Goal: Task Accomplishment & Management: Use online tool/utility

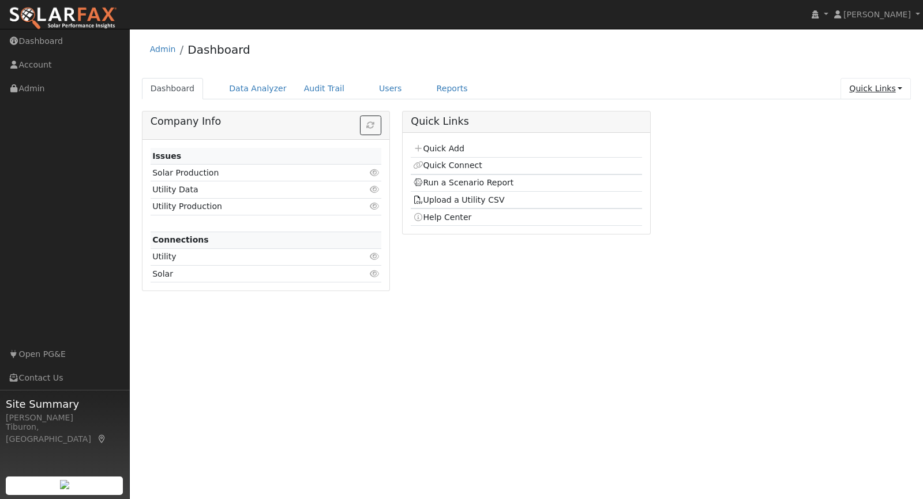
click at [861, 93] on link "Quick Links" at bounding box center [876, 88] width 70 height 21
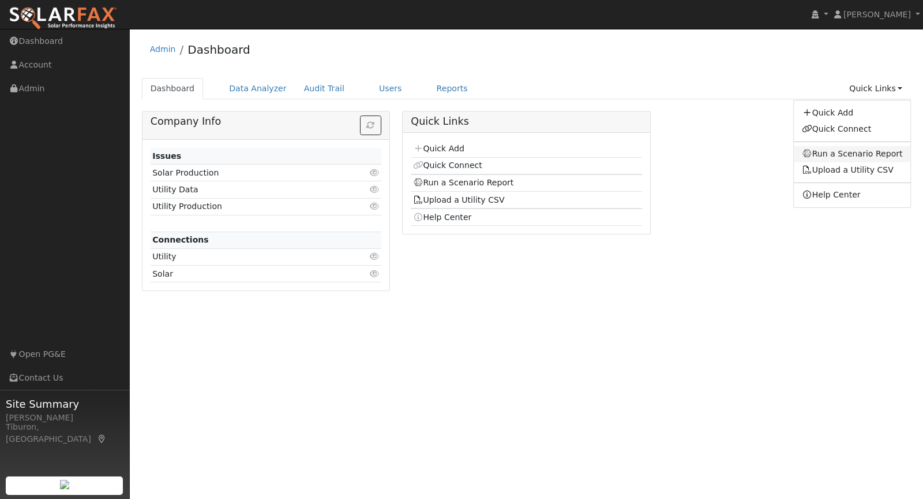
click at [843, 152] on link "Run a Scenario Report" at bounding box center [852, 154] width 117 height 16
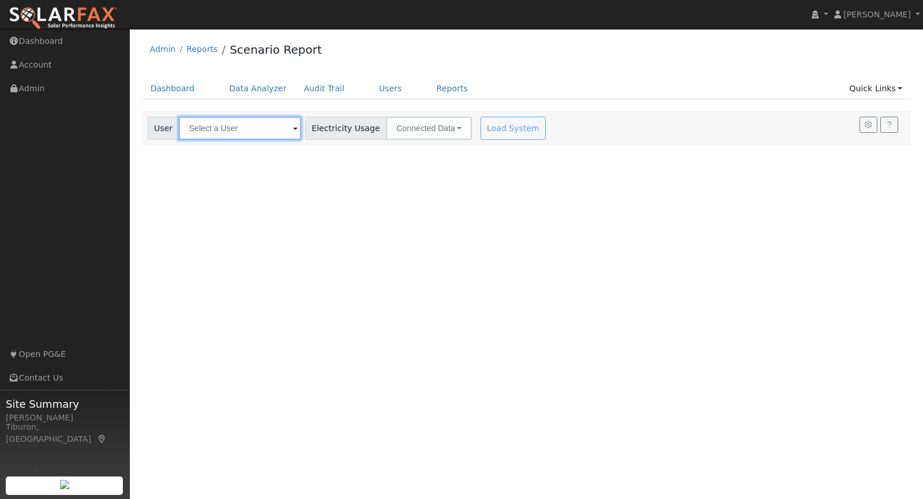
click at [229, 124] on input "text" at bounding box center [240, 128] width 122 height 23
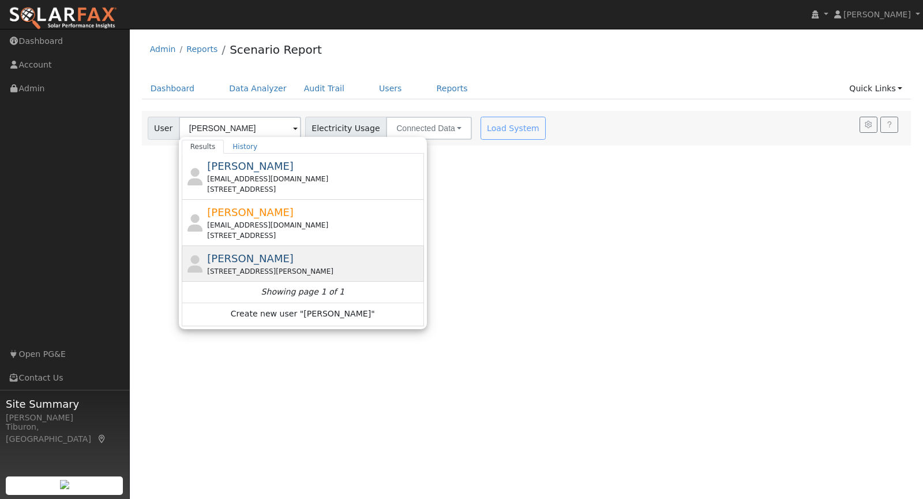
click at [288, 256] on div "[PERSON_NAME] [STREET_ADDRESS][PERSON_NAME]" at bounding box center [314, 263] width 214 height 26
type input "[PERSON_NAME]"
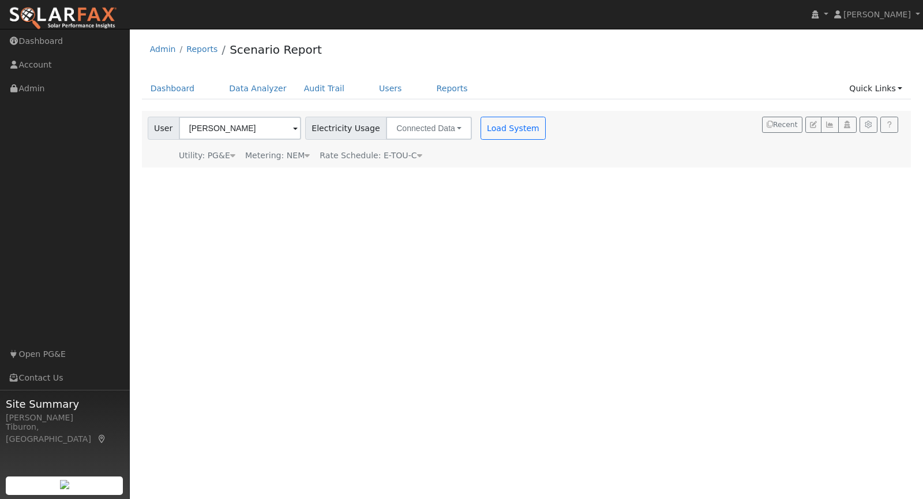
click at [299, 154] on div "Metering: NEM" at bounding box center [277, 155] width 65 height 12
click at [321, 176] on button "NEM" at bounding box center [334, 173] width 46 height 23
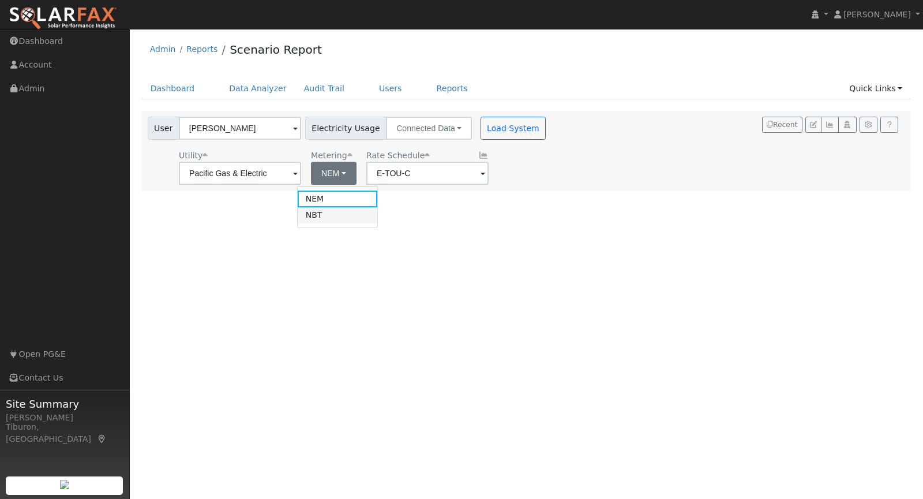
click at [322, 219] on link "NBT" at bounding box center [338, 215] width 80 height 16
type input "E-ELEC"
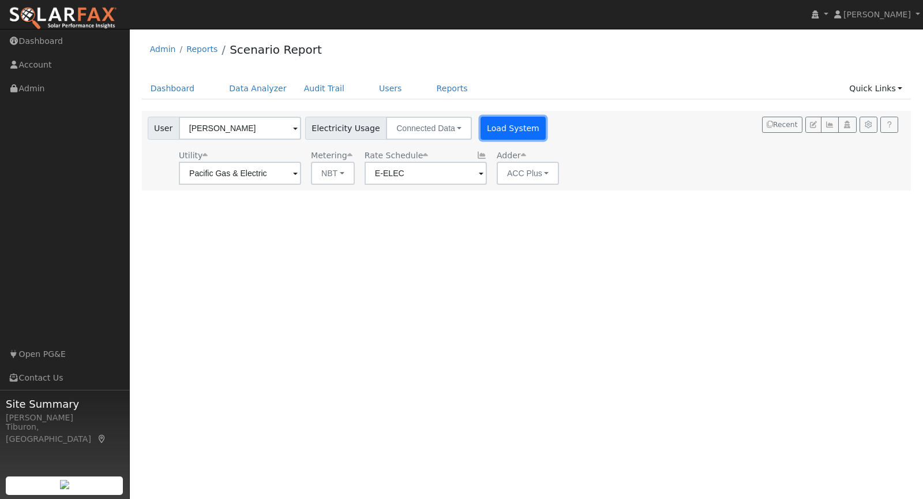
click at [483, 130] on button "Load System" at bounding box center [514, 128] width 66 height 23
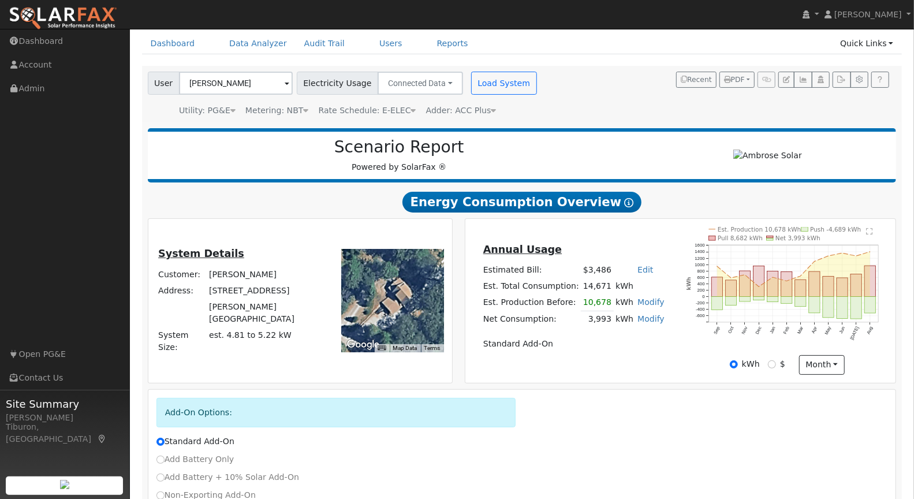
scroll to position [106, 0]
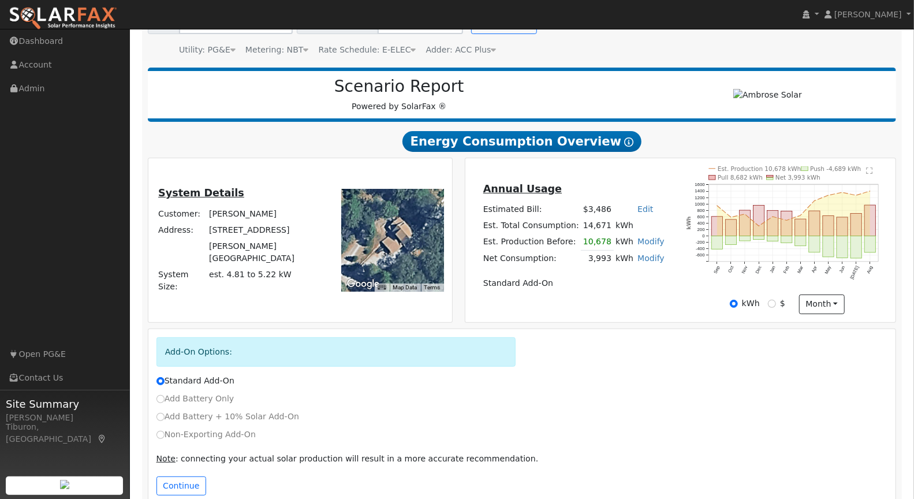
click at [646, 251] on td "Modify Add Consumption Remove Existing Solar System Add Electric Vehicle Add Co…" at bounding box center [650, 258] width 31 height 17
click at [644, 253] on link "Modify" at bounding box center [650, 257] width 27 height 9
click at [592, 270] on link "Add Consumption" at bounding box center [587, 276] width 140 height 16
type input "3993"
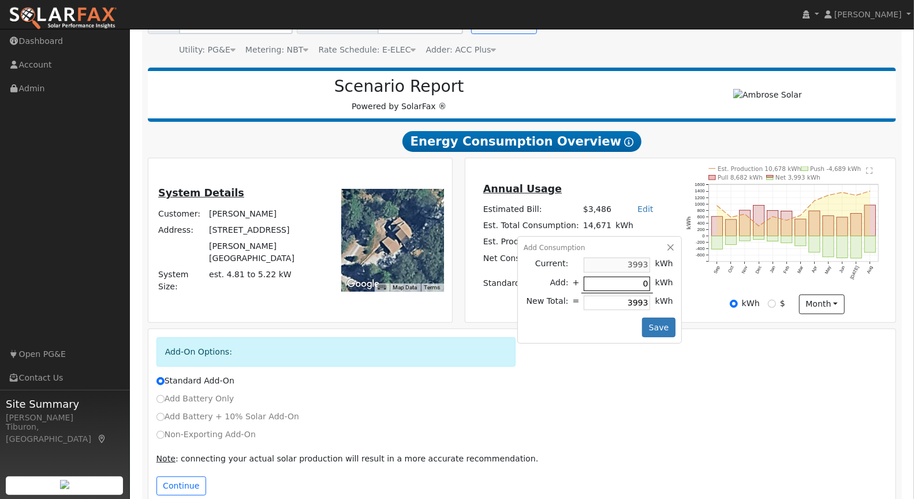
type input "6"
type input "3999"
type input "60"
type input "4053"
type input "600"
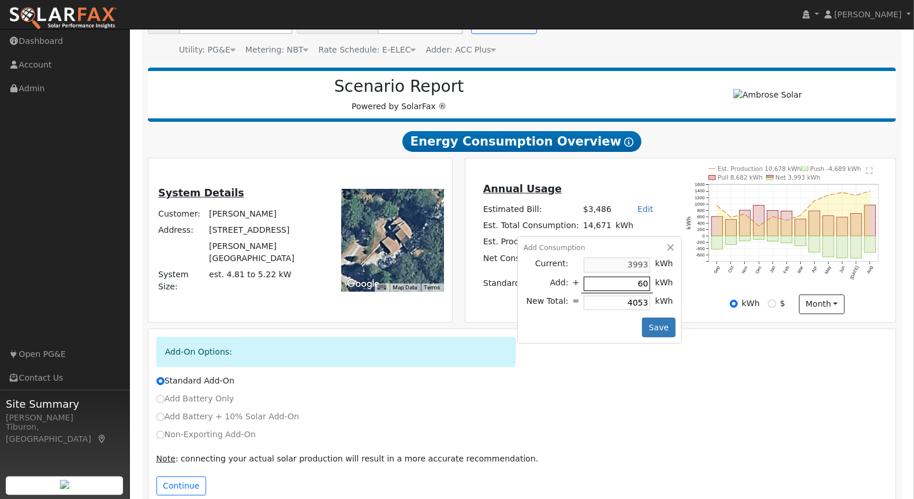
type input "4593"
type input "6007"
type input "10000"
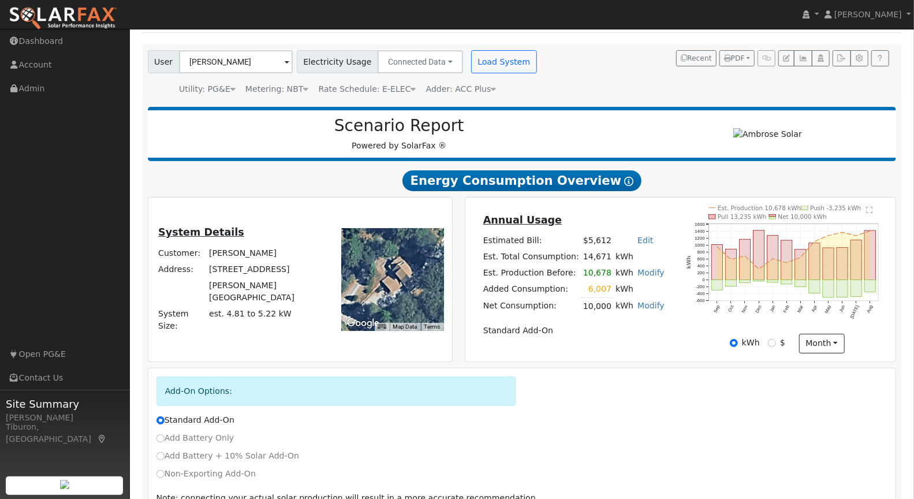
scroll to position [125, 0]
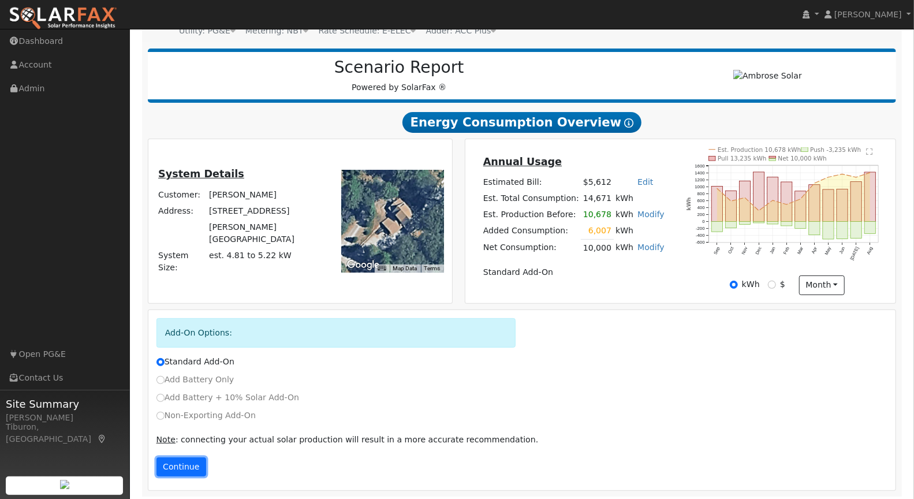
click at [177, 462] on button "Continue" at bounding box center [181, 467] width 50 height 20
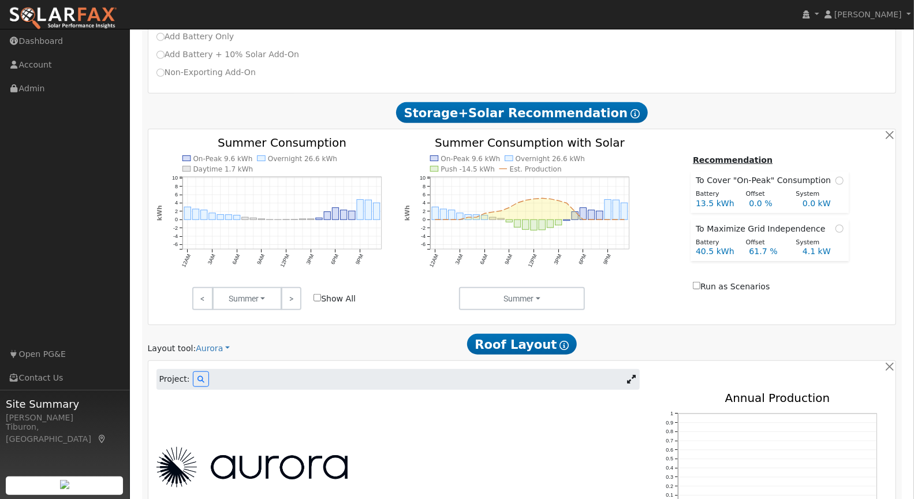
scroll to position [488, 0]
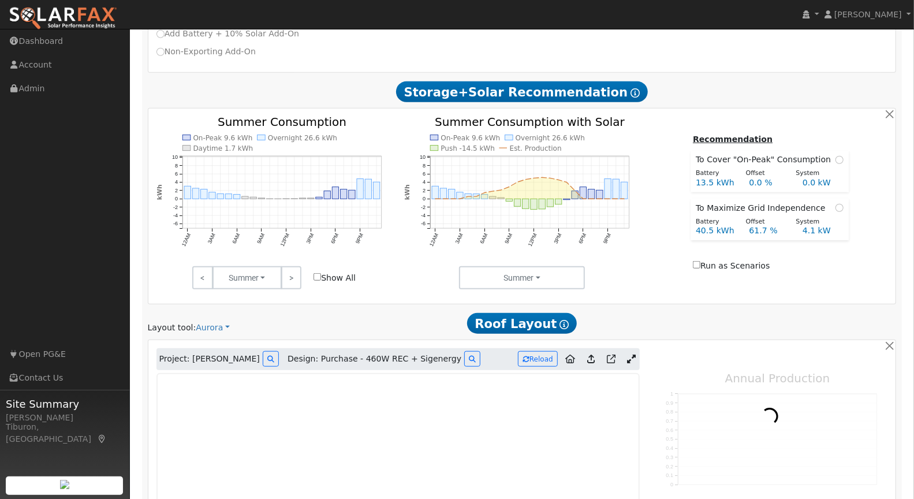
type input "8399"
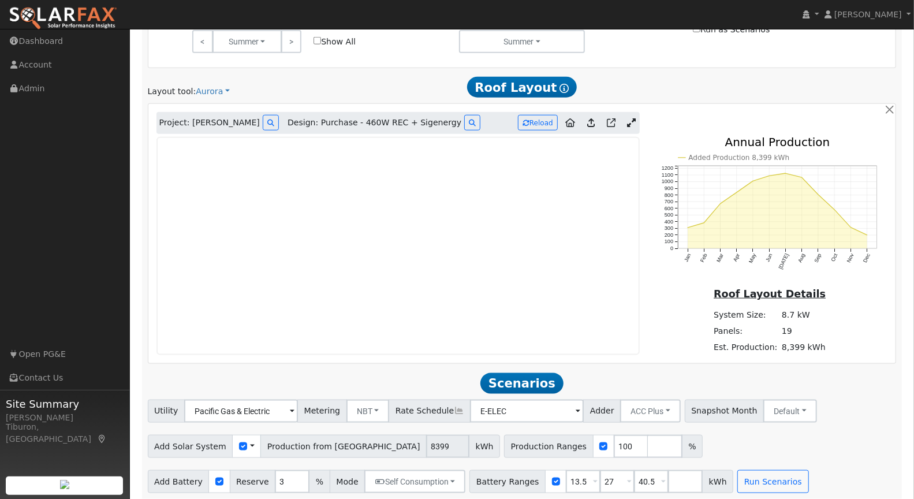
scroll to position [727, 0]
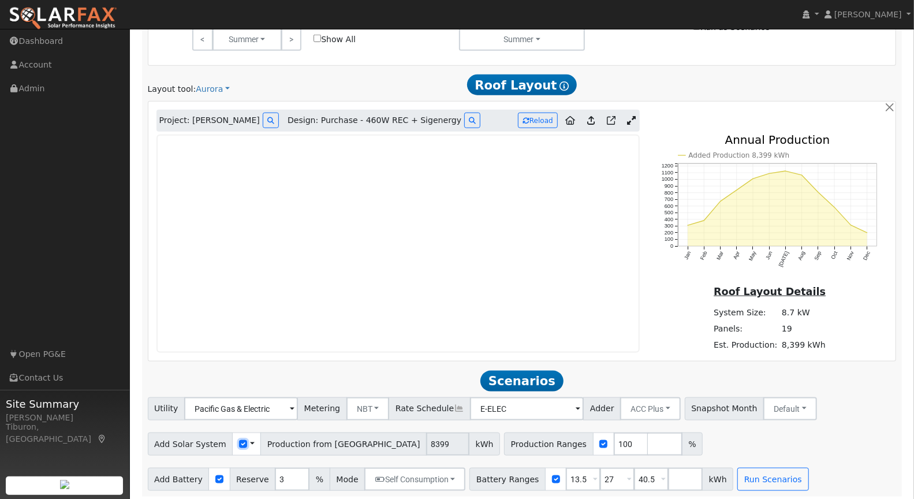
click at [239, 440] on input "checkbox" at bounding box center [243, 444] width 8 height 8
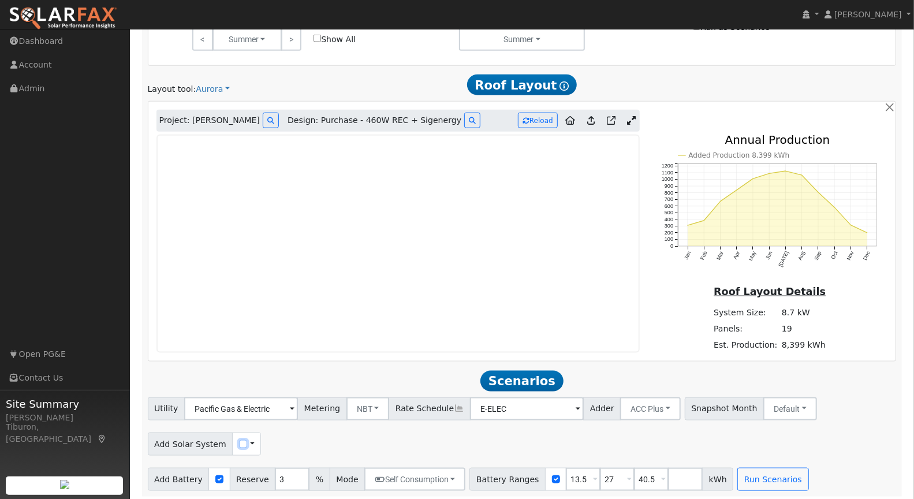
click at [239, 440] on input "checkbox" at bounding box center [243, 444] width 8 height 8
checkbox input "true"
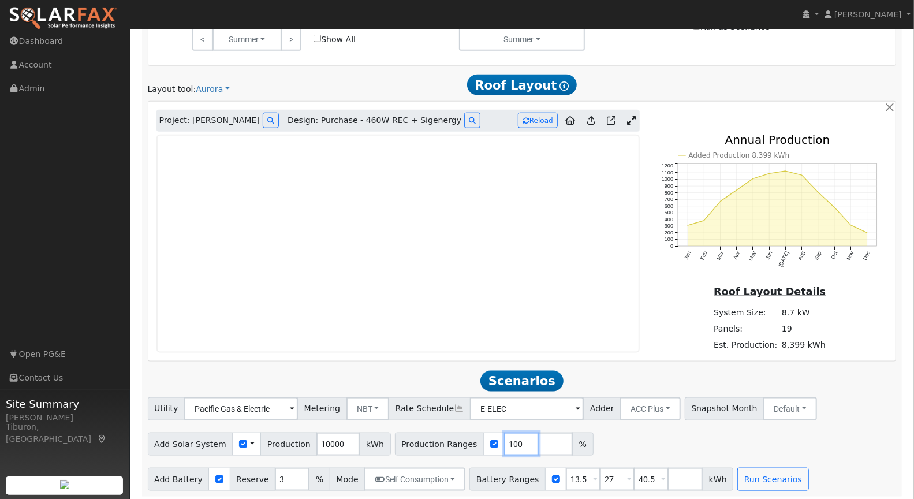
drag, startPoint x: 504, startPoint y: 442, endPoint x: 480, endPoint y: 438, distance: 23.9
click at [480, 438] on div "Production Ranges 100 %" at bounding box center [494, 443] width 199 height 23
type input "83.99"
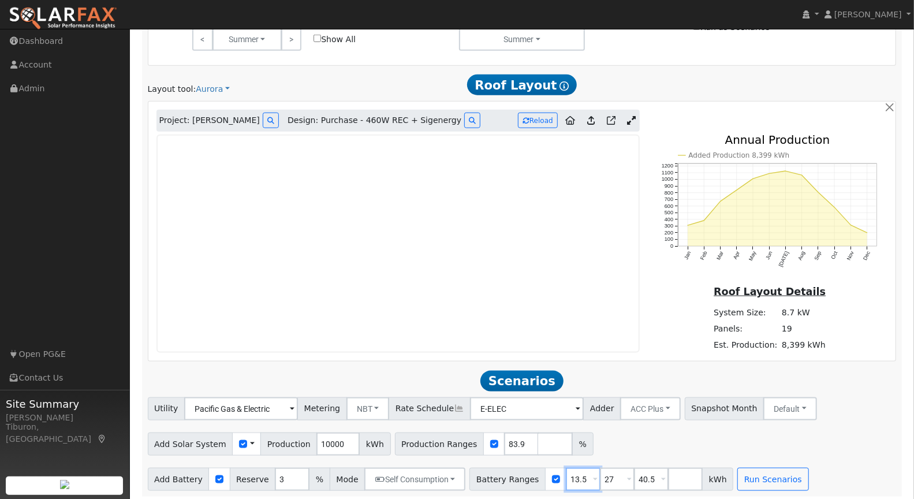
drag, startPoint x: 573, startPoint y: 478, endPoint x: 553, endPoint y: 477, distance: 19.6
click at [566, 477] on input "13.5" at bounding box center [583, 479] width 35 height 23
type input "24"
drag, startPoint x: 605, startPoint y: 473, endPoint x: 575, endPoint y: 476, distance: 30.2
click at [575, 476] on div "Battery Ranges 24 Overrides Reserve % Mode None None Self Consumption Peak Savi…" at bounding box center [601, 479] width 264 height 23
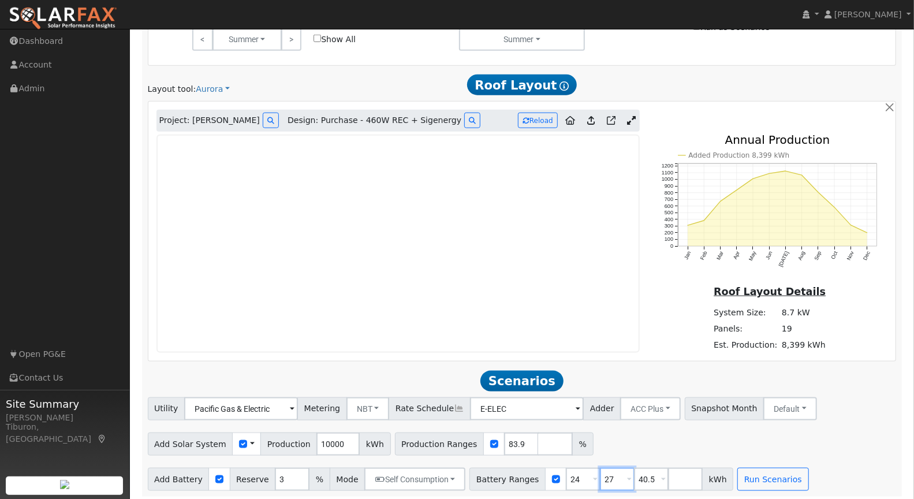
type input "40.5"
drag, startPoint x: 610, startPoint y: 472, endPoint x: 586, endPoint y: 475, distance: 23.9
click at [600, 475] on input "40.5" at bounding box center [617, 479] width 35 height 23
drag, startPoint x: 605, startPoint y: 478, endPoint x: 582, endPoint y: 477, distance: 22.5
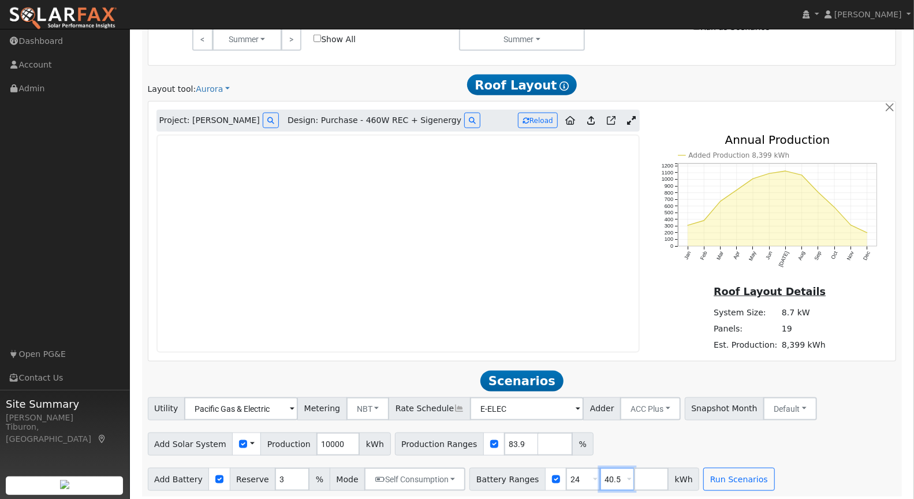
click at [584, 477] on div "Battery Ranges 24 Overrides Reserve % Mode None None Self Consumption Peak Savi…" at bounding box center [584, 479] width 230 height 23
type input "0"
type input "24"
click at [711, 475] on button "Run Scenarios" at bounding box center [738, 479] width 71 height 23
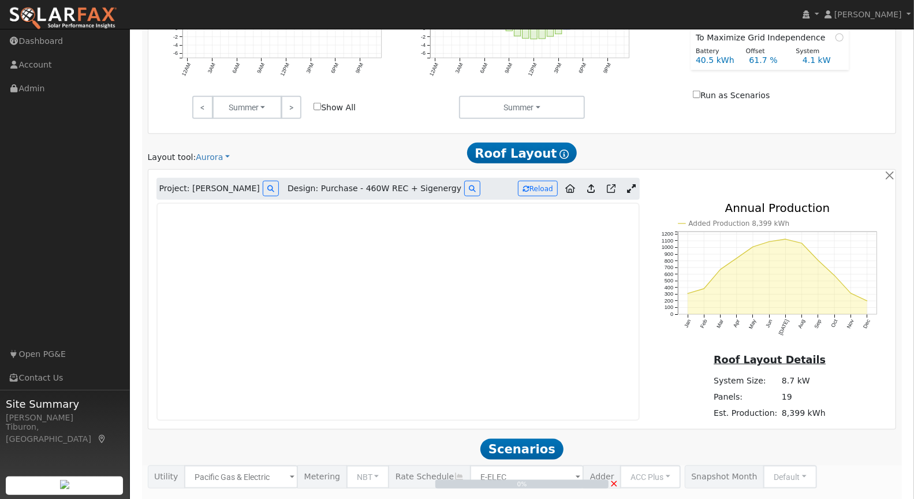
scroll to position [727, 0]
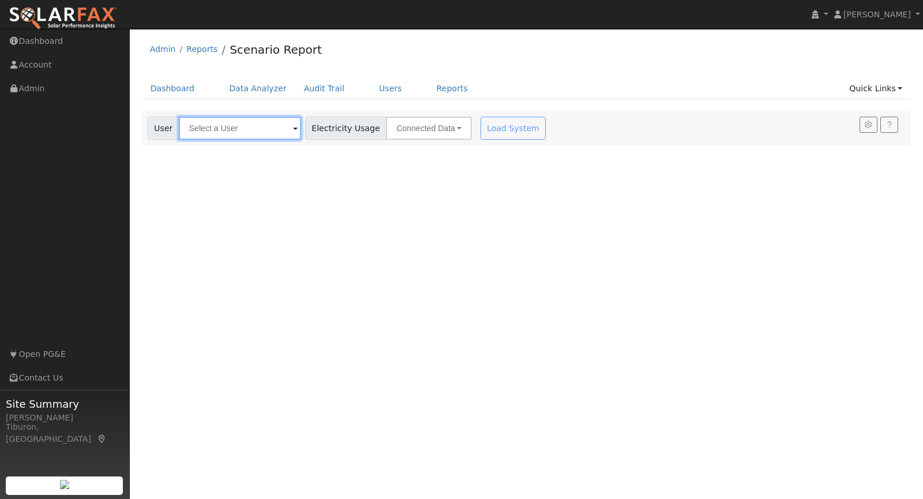
click at [237, 129] on input "text" at bounding box center [240, 128] width 122 height 23
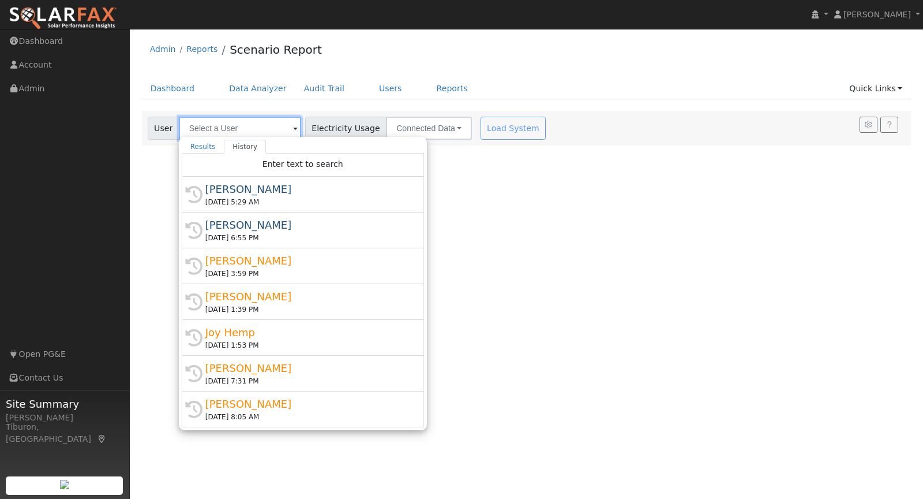
type input "P"
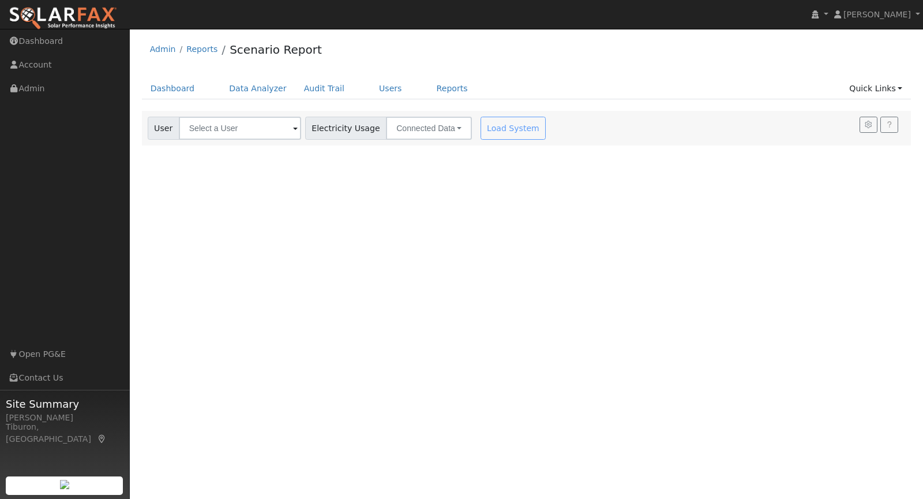
click at [341, 223] on div "User Profile First name Last name Email Email Notifications No Emails No Emails…" at bounding box center [527, 264] width 794 height 470
click at [226, 124] on input "text" at bounding box center [240, 128] width 122 height 23
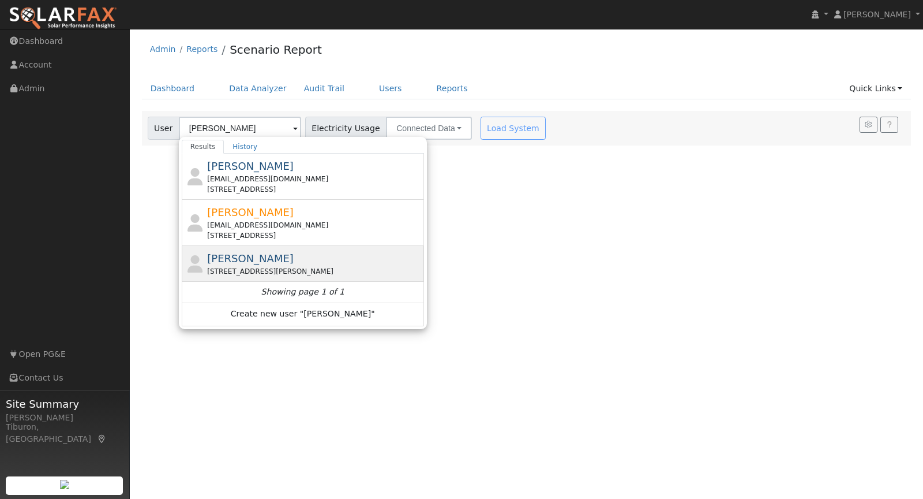
click at [258, 266] on div "2650 Buena Tierra Road, Pollock Pines, CA 95726" at bounding box center [314, 271] width 214 height 10
type input "Philip Hartvig"
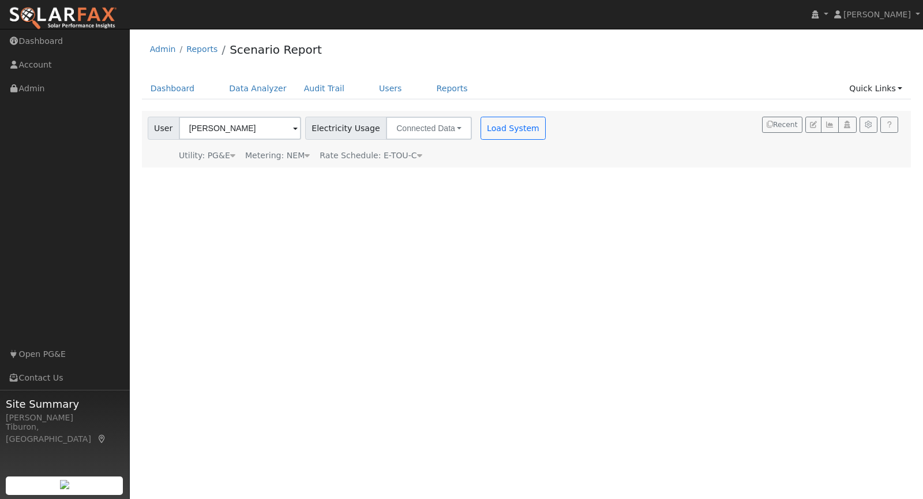
click at [294, 153] on div "Metering: NEM" at bounding box center [277, 155] width 65 height 12
click at [325, 168] on button "NEM" at bounding box center [334, 173] width 46 height 23
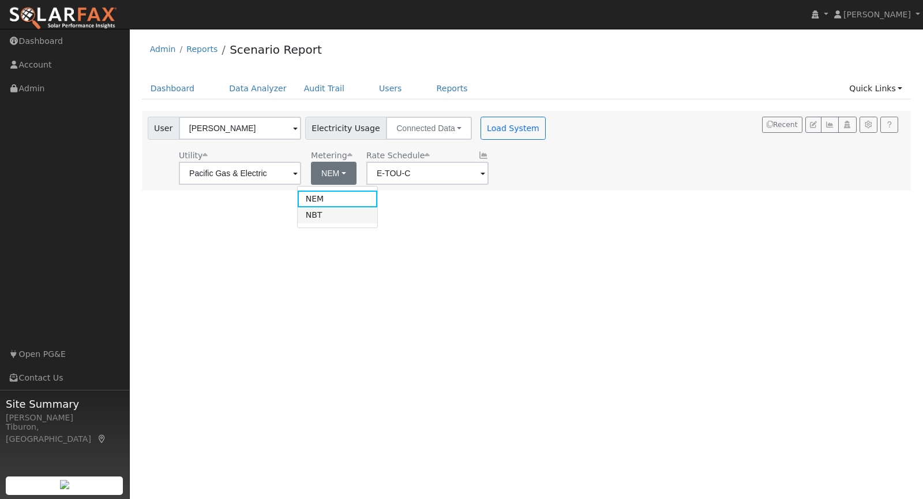
click at [328, 217] on link "NBT" at bounding box center [338, 215] width 80 height 16
type input "E-ELEC"
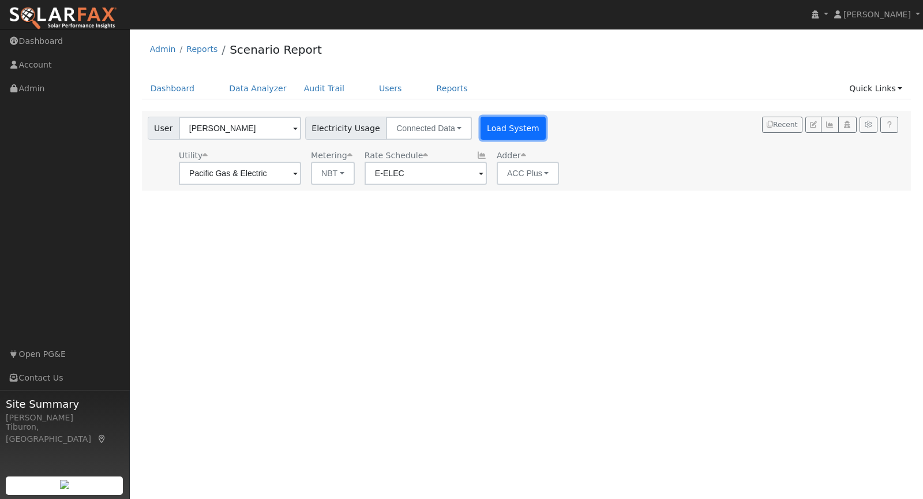
click at [503, 129] on button "Load System" at bounding box center [514, 128] width 66 height 23
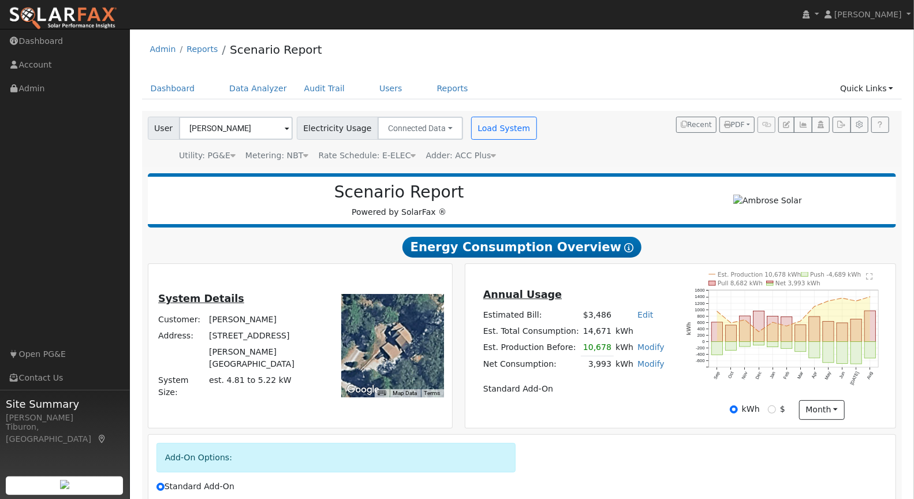
click at [653, 360] on link "Modify" at bounding box center [650, 363] width 27 height 9
click at [577, 380] on link "Add Consumption" at bounding box center [587, 381] width 140 height 16
type input "3993"
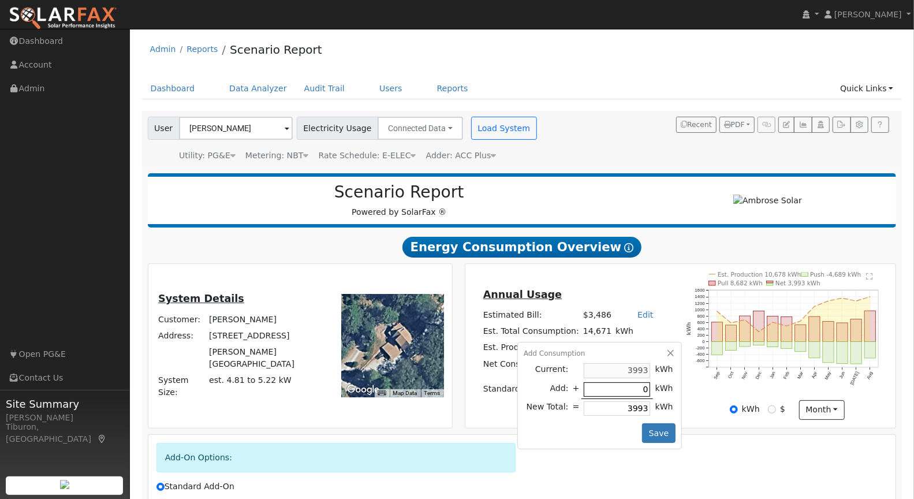
type input "6"
type input "3999"
type input "60"
type input "4053"
type input "600"
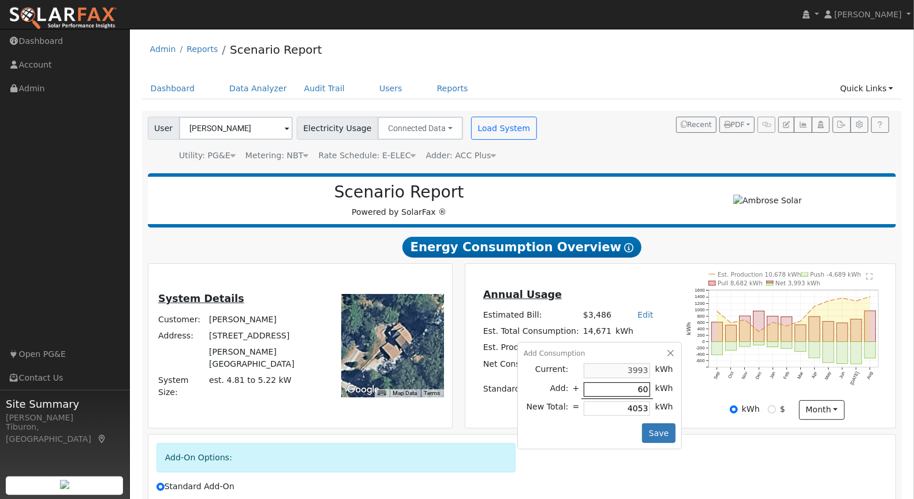
type input "4593"
type input "6007"
type input "10000"
type input "6007"
click at [658, 427] on button "Save" at bounding box center [658, 433] width 33 height 20
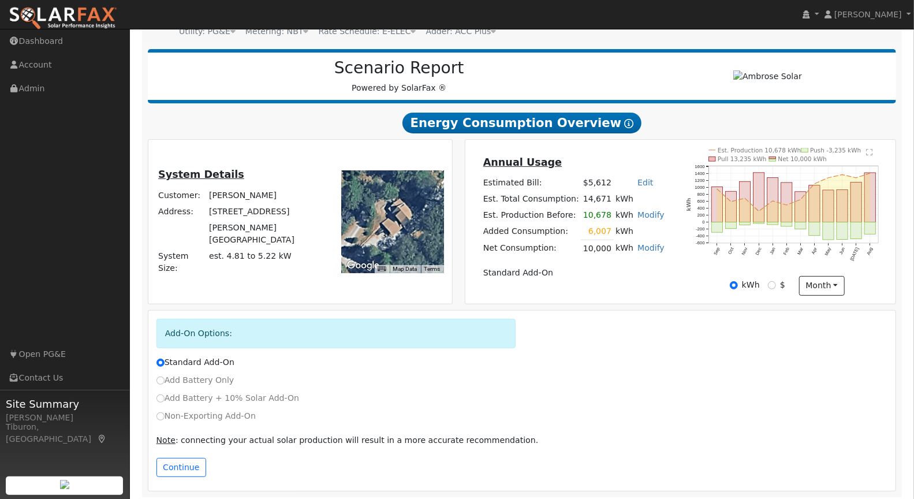
scroll to position [125, 0]
click at [184, 462] on button "Continue" at bounding box center [181, 467] width 50 height 20
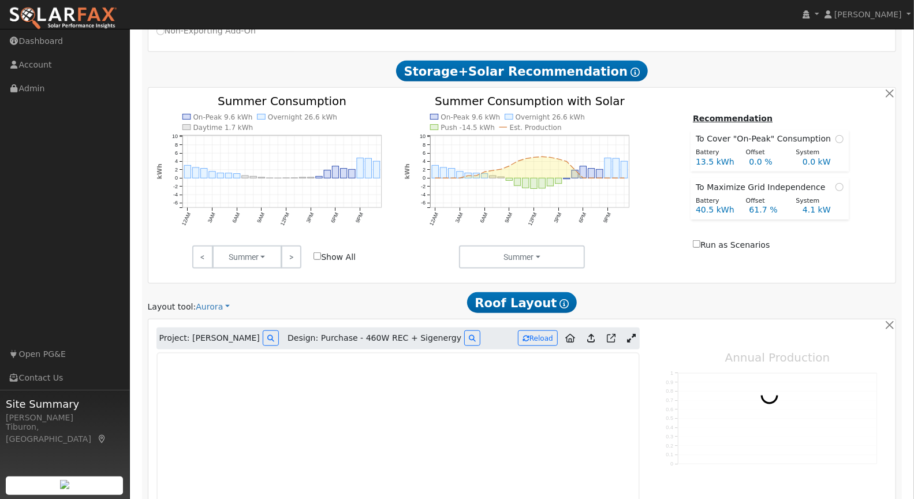
type input "8399"
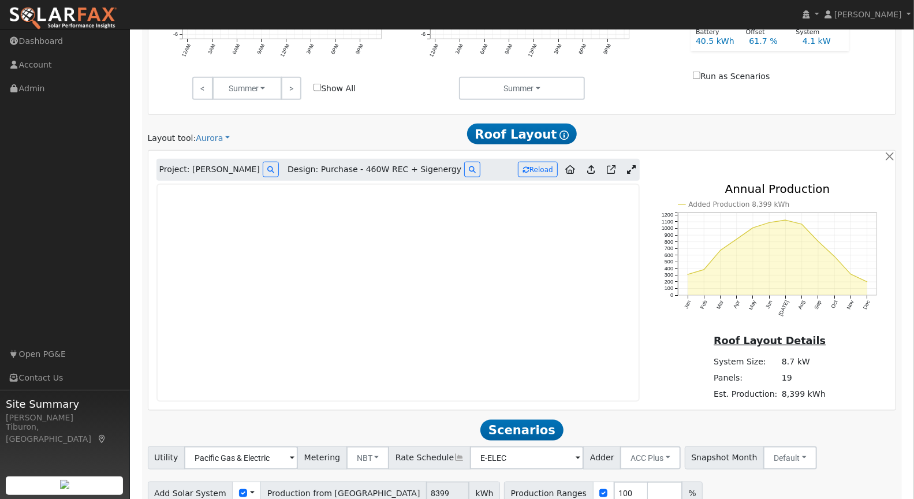
scroll to position [727, 0]
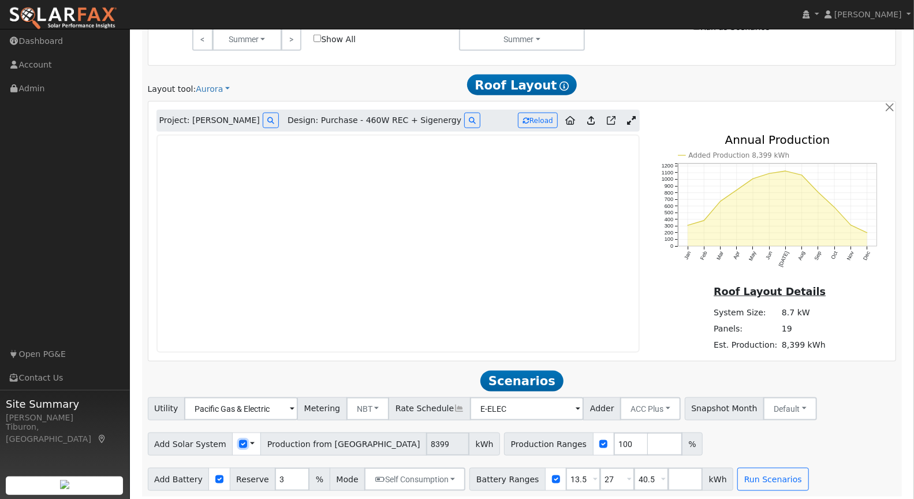
click at [239, 442] on input "checkbox" at bounding box center [243, 444] width 8 height 8
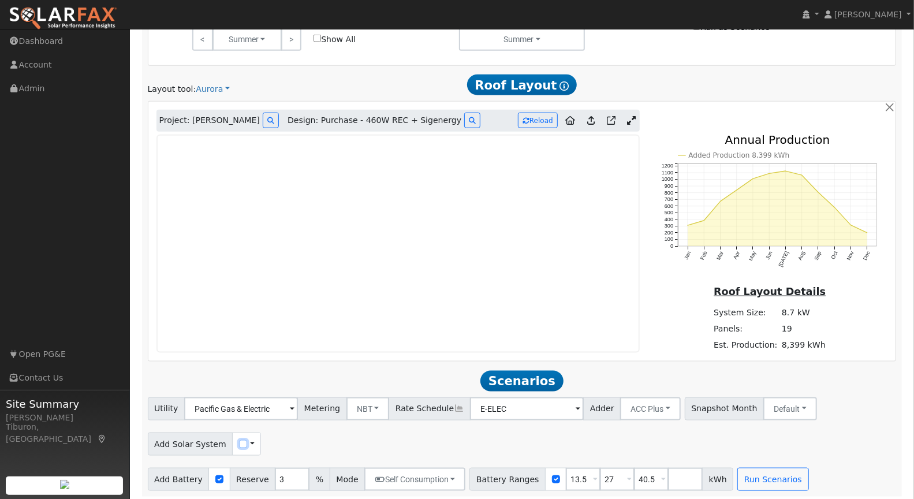
click at [239, 442] on input "checkbox" at bounding box center [243, 444] width 8 height 8
checkbox input "true"
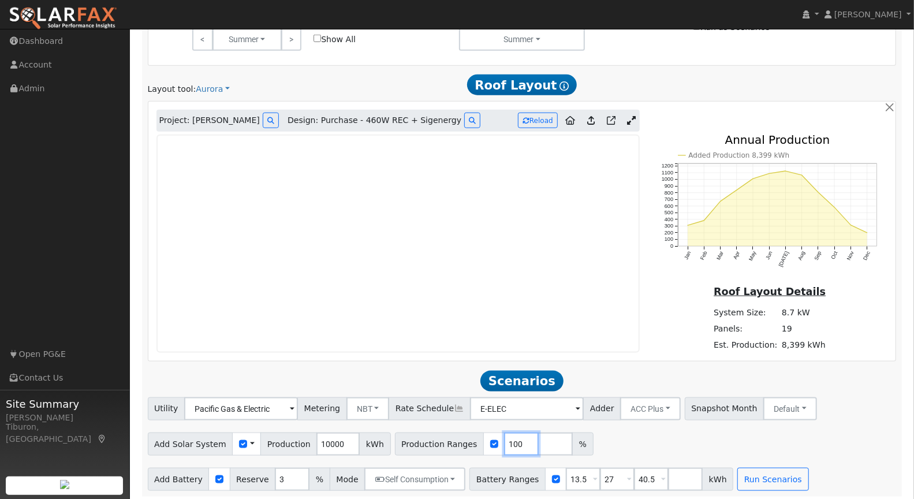
drag, startPoint x: 505, startPoint y: 444, endPoint x: 459, endPoint y: 438, distance: 46.5
click at [464, 439] on div "Production Ranges 100 %" at bounding box center [494, 443] width 199 height 23
type input "8399"
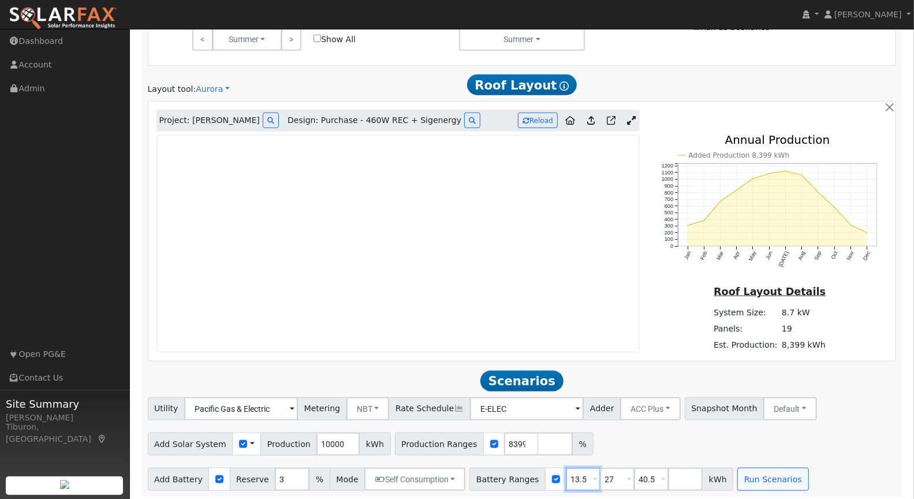
drag, startPoint x: 560, startPoint y: 474, endPoint x: 539, endPoint y: 474, distance: 20.8
click at [539, 474] on div "Battery Ranges 13.5 Overrides Reserve % Mode None None Self Consumption Peak Sa…" at bounding box center [601, 479] width 264 height 23
type input "24"
drag, startPoint x: 603, startPoint y: 477, endPoint x: 575, endPoint y: 475, distance: 27.8
click at [575, 475] on div "Battery Ranges 24 Overrides Reserve % Mode None None Self Consumption Peak Savi…" at bounding box center [601, 479] width 264 height 23
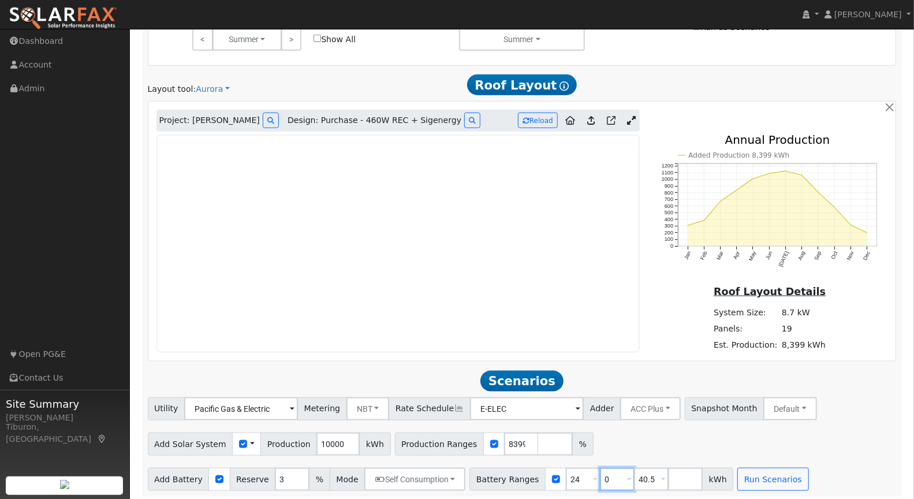
type input "0"
type input "24"
drag, startPoint x: 640, startPoint y: 475, endPoint x: 612, endPoint y: 476, distance: 27.7
click at [613, 476] on div "Battery Ranges 0 Overrides Reserve % Mode None None Self Consumption Peak Savin…" at bounding box center [601, 479] width 264 height 23
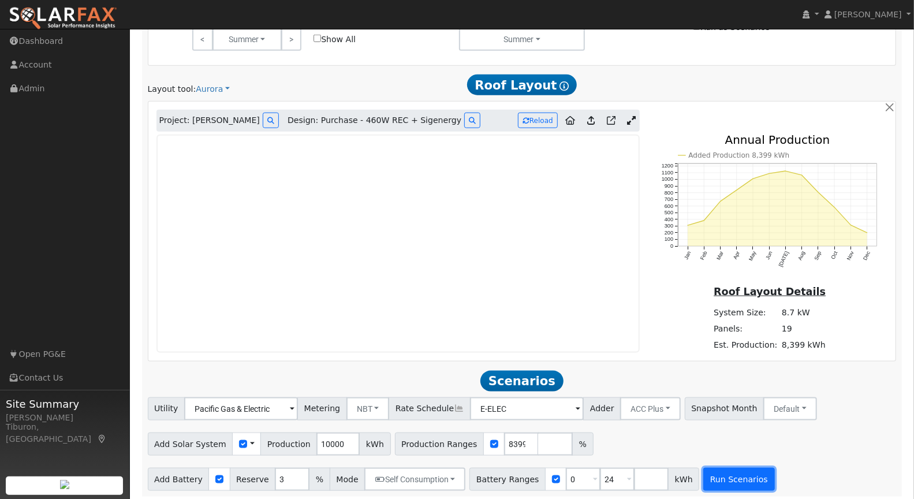
click at [704, 471] on button "Run Scenarios" at bounding box center [738, 479] width 71 height 23
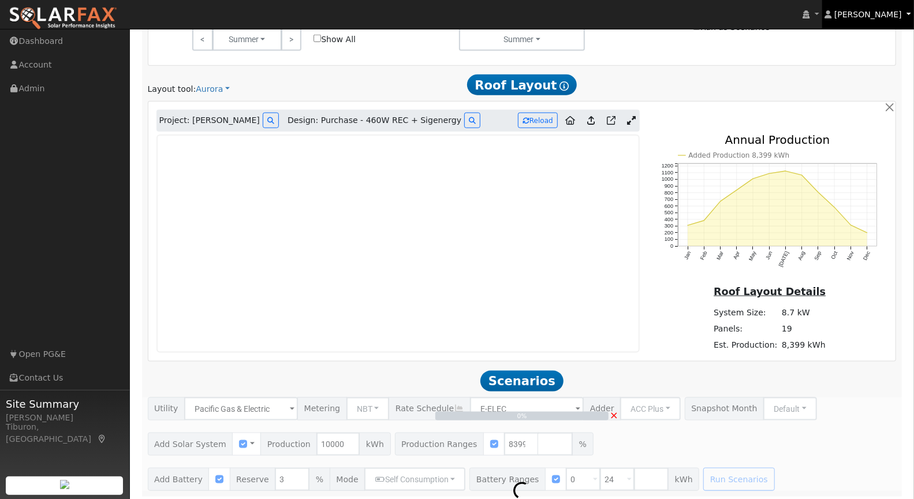
click at [862, 17] on span "[PERSON_NAME]" at bounding box center [868, 14] width 68 height 9
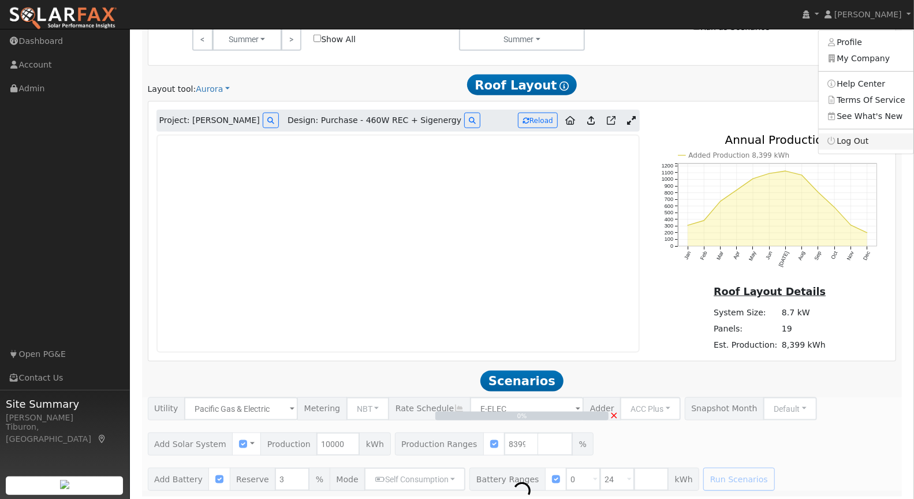
click at [859, 138] on link "Log Out" at bounding box center [865, 141] width 95 height 16
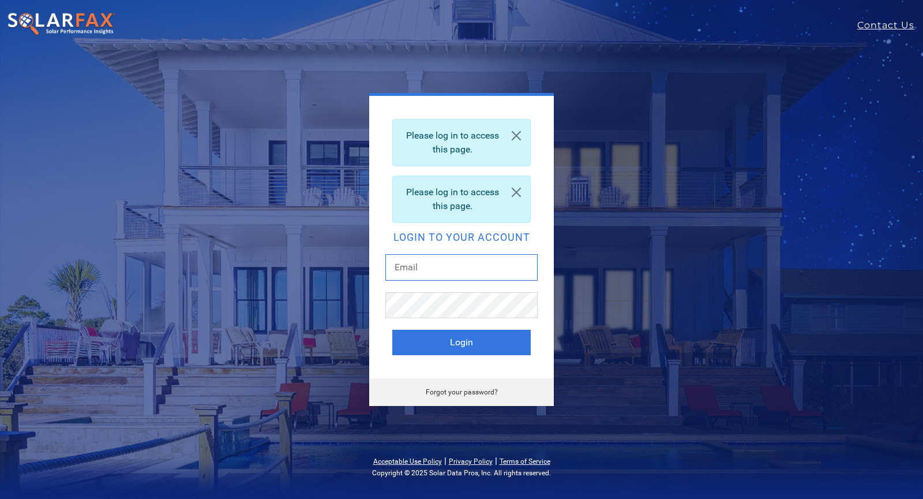
click at [429, 274] on input "text" at bounding box center [462, 267] width 152 height 27
type input "[PERSON_NAME][EMAIL_ADDRESS][PERSON_NAME][DOMAIN_NAME]"
click at [488, 352] on button "Login" at bounding box center [461, 342] width 139 height 25
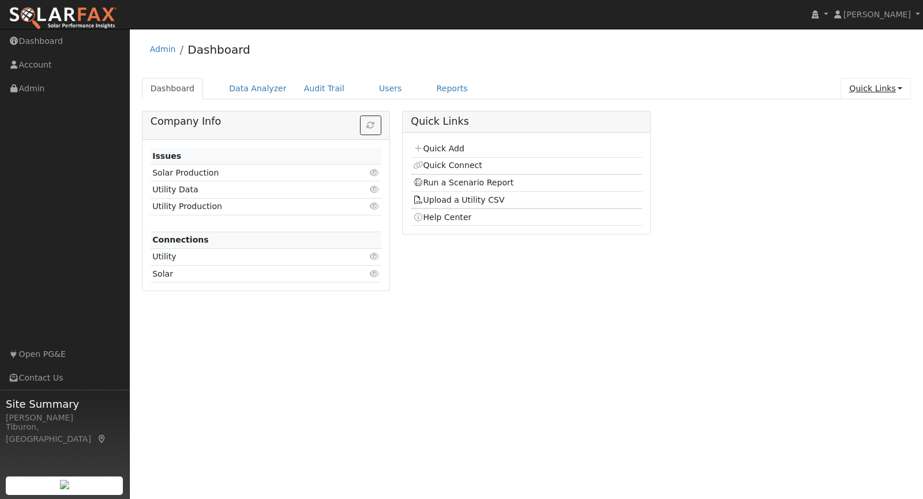
click at [871, 85] on link "Quick Links" at bounding box center [876, 88] width 70 height 21
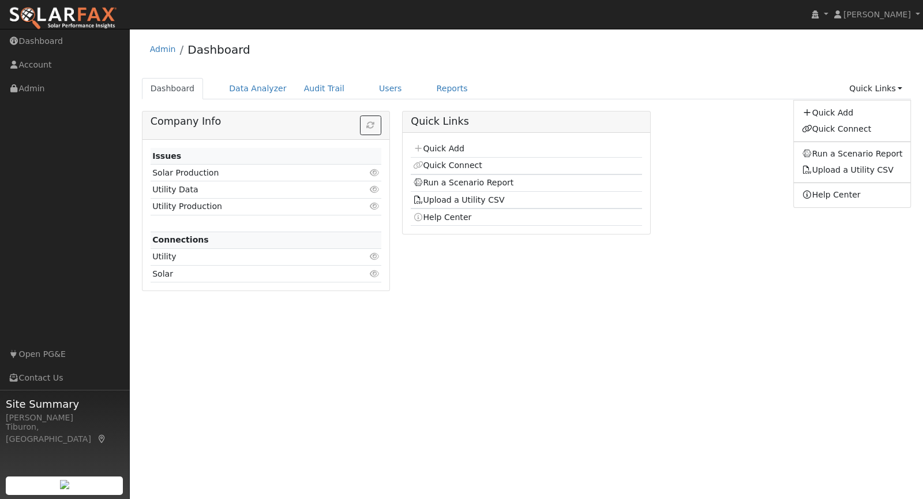
click at [741, 136] on div "Company Info Issues Solar Production Click to view Utility Data Click to view U…" at bounding box center [527, 205] width 782 height 189
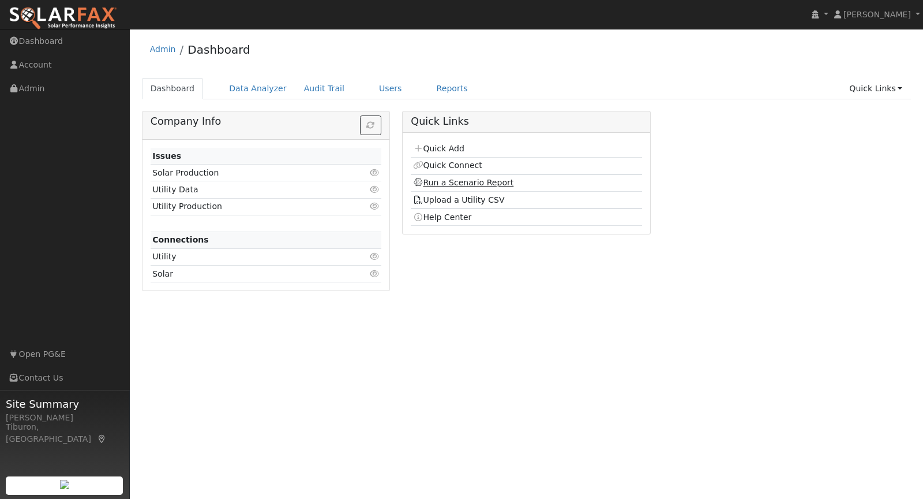
click at [478, 178] on link "Run a Scenario Report" at bounding box center [463, 182] width 101 height 9
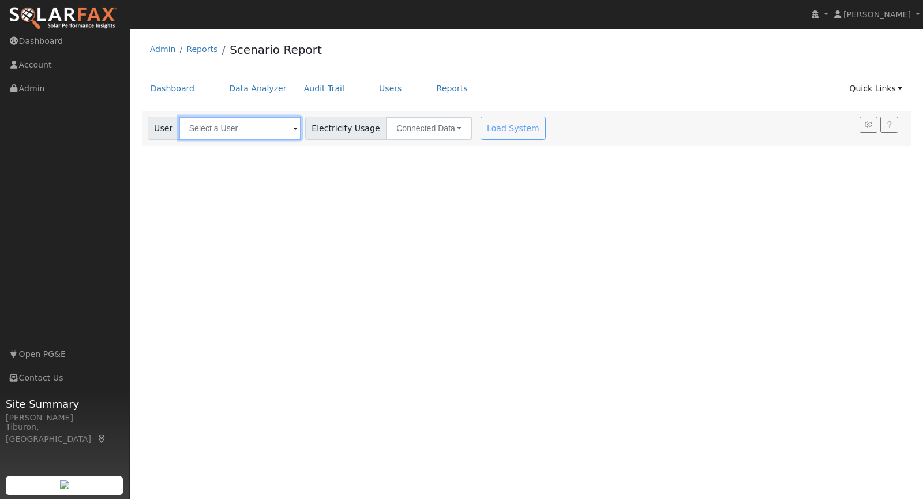
click at [223, 123] on input "text" at bounding box center [240, 128] width 122 height 23
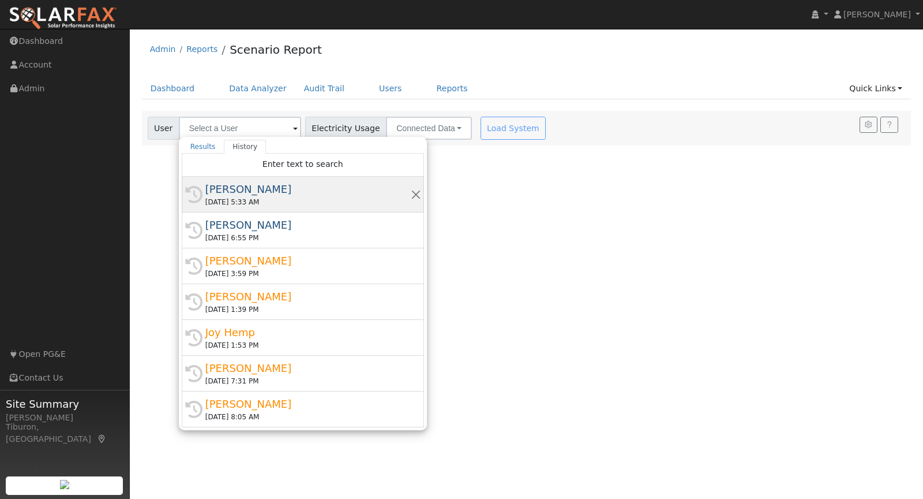
click at [219, 189] on div "Philip Hartvig" at bounding box center [307, 189] width 205 height 16
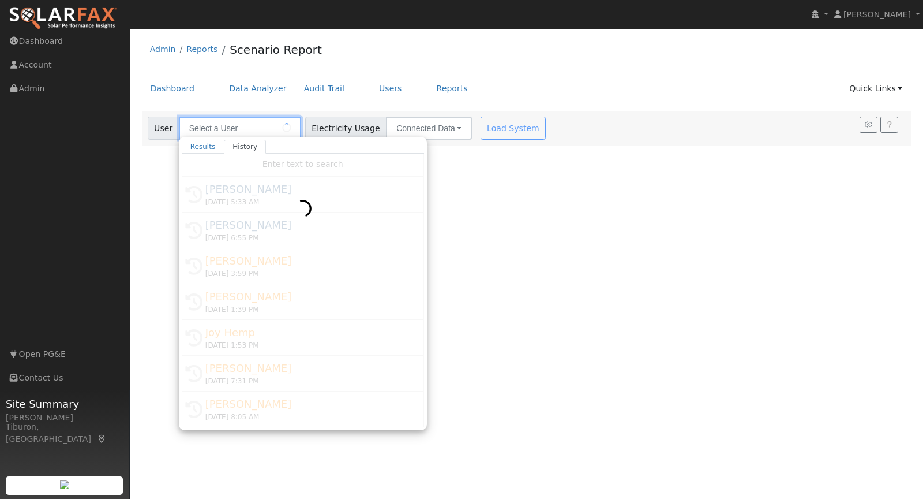
type input "Philip Hartvig"
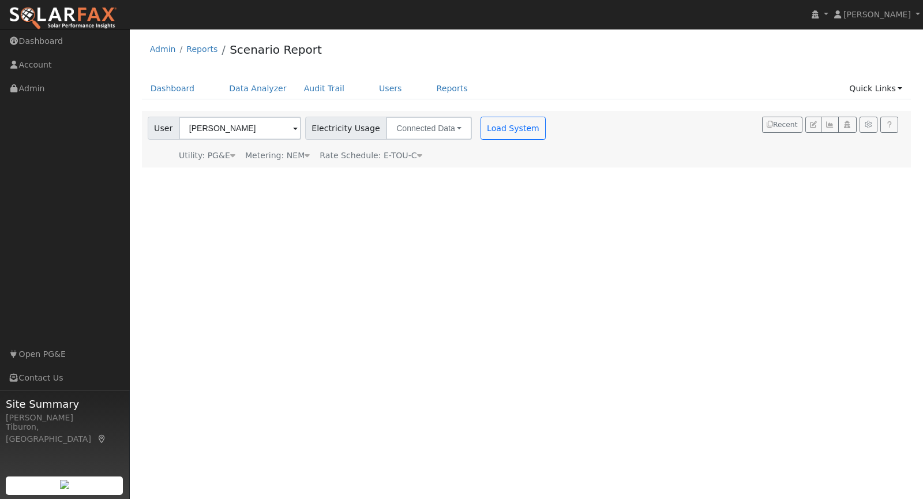
click at [287, 155] on div "Metering: NEM" at bounding box center [277, 155] width 65 height 12
click at [330, 174] on button "NEM" at bounding box center [334, 173] width 46 height 23
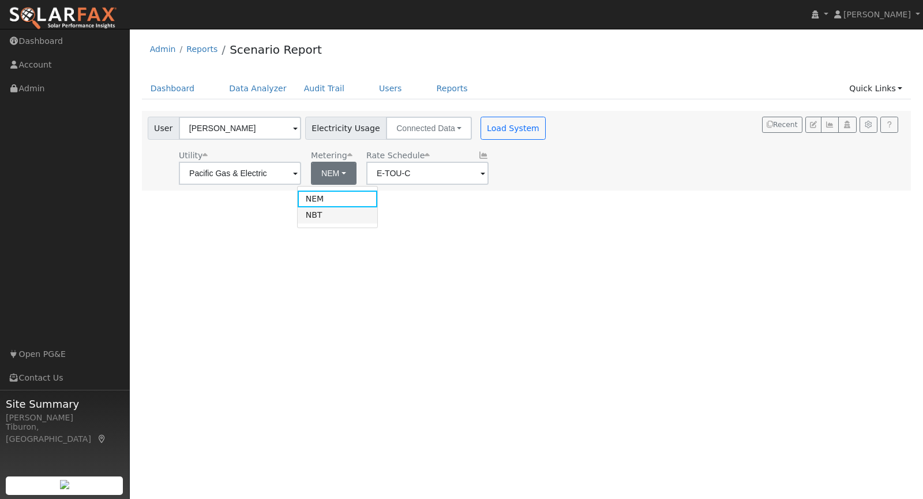
click at [331, 209] on link "NBT" at bounding box center [338, 215] width 80 height 16
type input "E-ELEC"
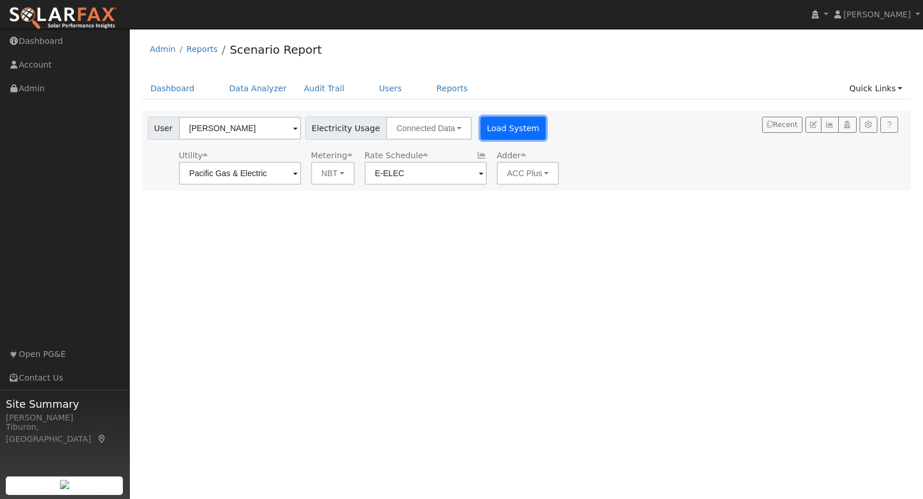
click at [500, 131] on button "Load System" at bounding box center [514, 128] width 66 height 23
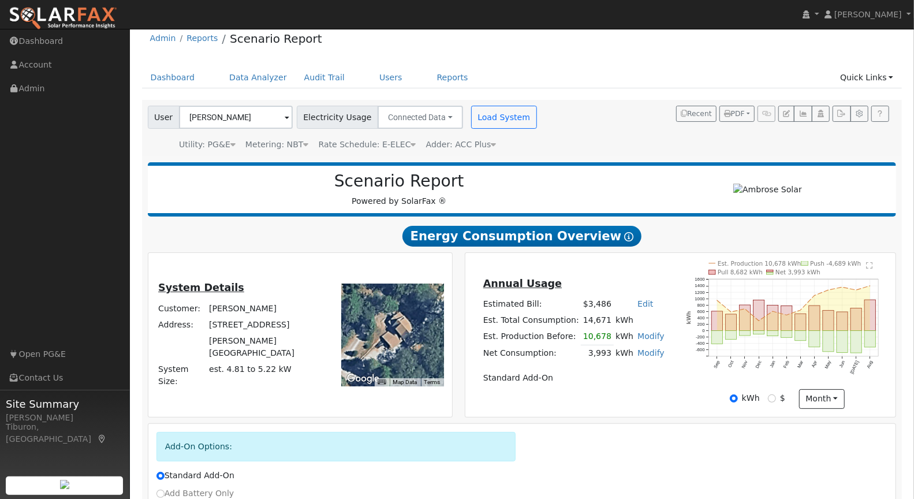
scroll to position [123, 0]
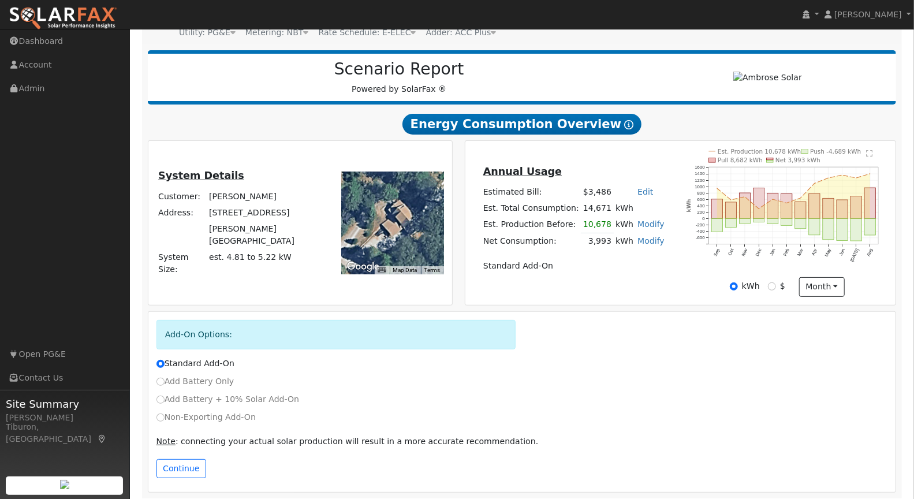
click at [653, 238] on link "Modify" at bounding box center [650, 240] width 27 height 9
click at [588, 260] on link "Add Consumption" at bounding box center [587, 258] width 140 height 16
type input "3993"
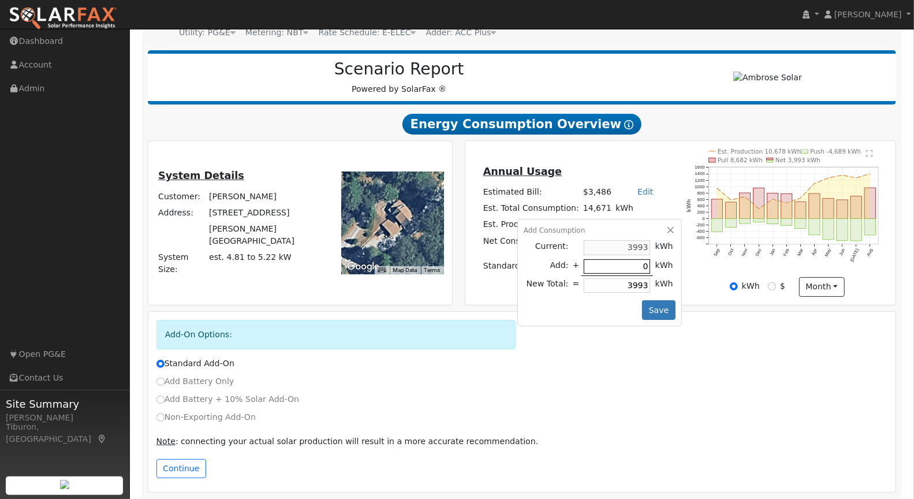
type input "6"
type input "3999"
type input "60"
type input "4053"
type input "600"
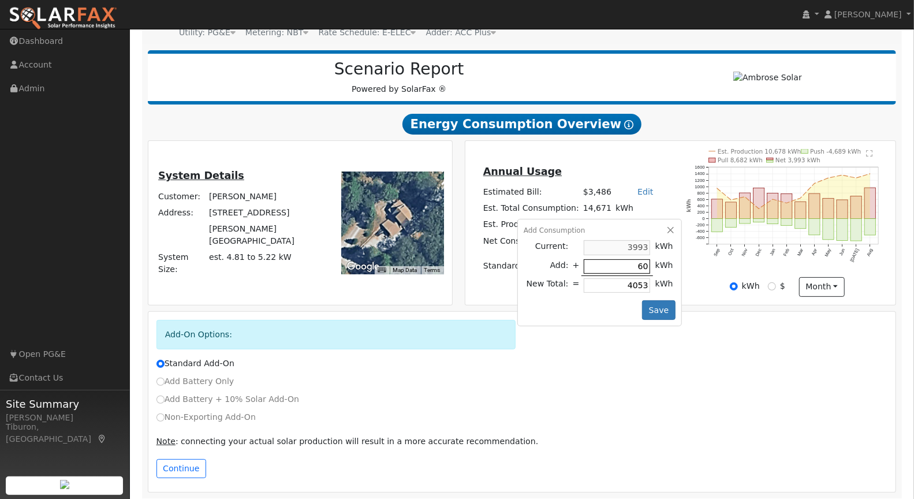
type input "4593"
type input "6007"
type input "10000"
type input "6007"
click at [647, 304] on button "Save" at bounding box center [658, 310] width 33 height 20
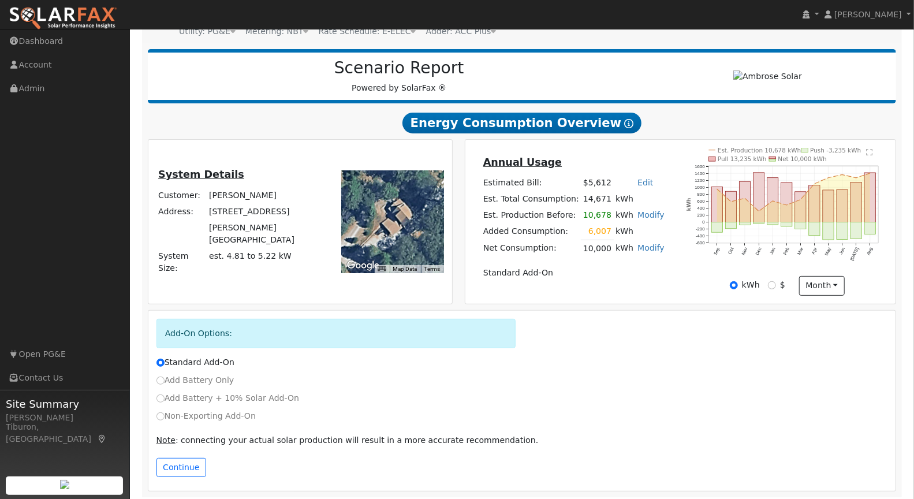
scroll to position [125, 0]
click at [189, 465] on button "Continue" at bounding box center [181, 467] width 50 height 20
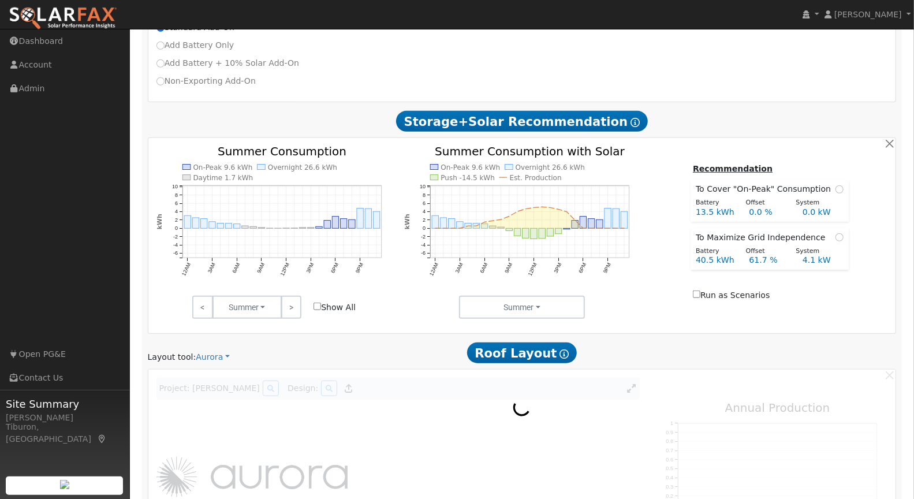
scroll to position [488, 0]
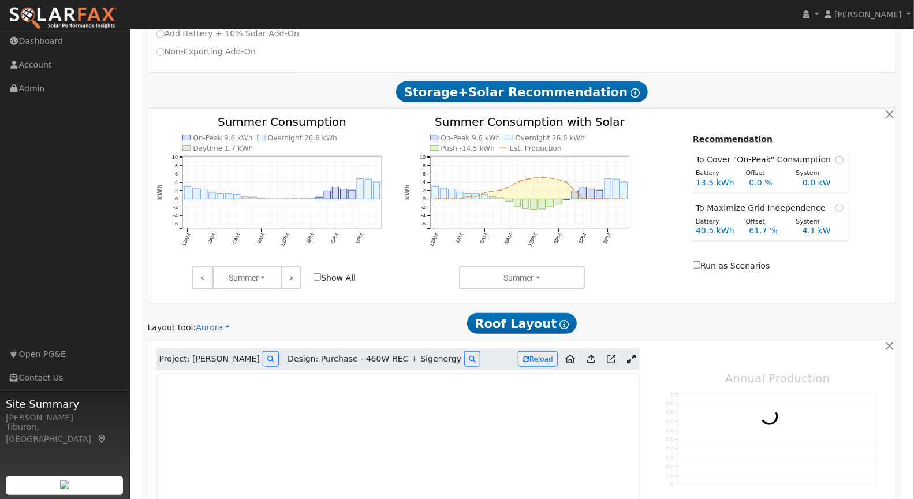
type input "8399"
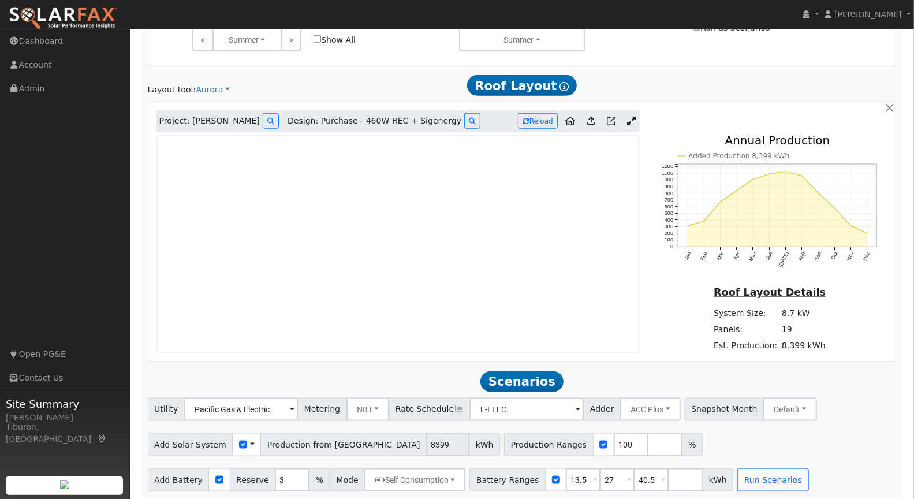
scroll to position [727, 0]
drag, startPoint x: 573, startPoint y: 477, endPoint x: 543, endPoint y: 472, distance: 31.1
click at [543, 472] on div "Battery Ranges 13.5 Overrides Reserve % Mode None None Self Consumption Peak Sa…" at bounding box center [601, 479] width 264 height 23
type input "24"
drag, startPoint x: 605, startPoint y: 472, endPoint x: 578, endPoint y: 473, distance: 27.2
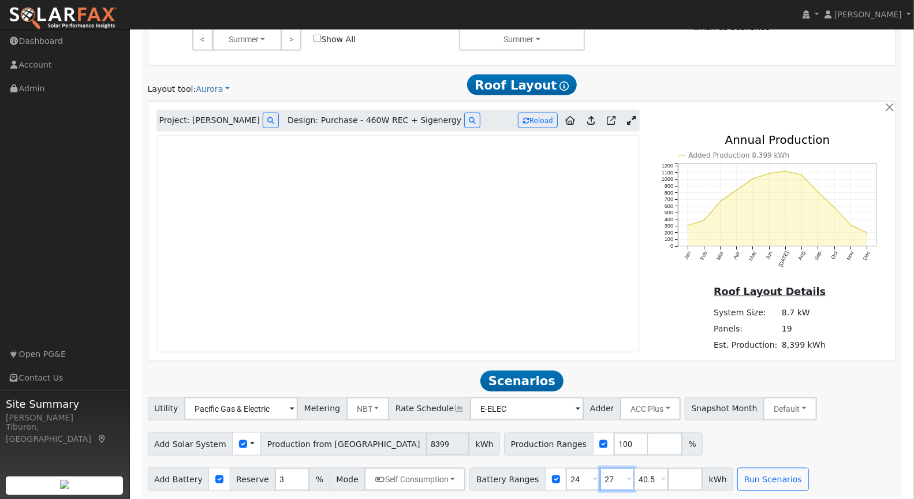
click at [578, 473] on div "Battery Ranges 24 Overrides Reserve % Mode None None Self Consumption Peak Savi…" at bounding box center [601, 479] width 264 height 23
type input "0"
type input "24"
drag, startPoint x: 642, startPoint y: 477, endPoint x: 597, endPoint y: 476, distance: 44.5
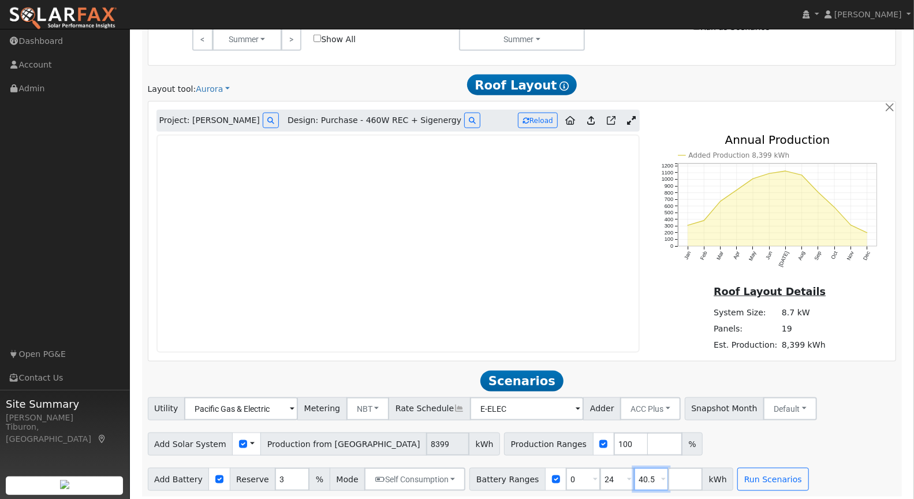
click at [597, 476] on div "Battery Ranges 0 Overrides Reserve % Mode None None Self Consumption Peak Savin…" at bounding box center [601, 479] width 264 height 23
click at [720, 471] on button "Run Scenarios" at bounding box center [738, 479] width 71 height 23
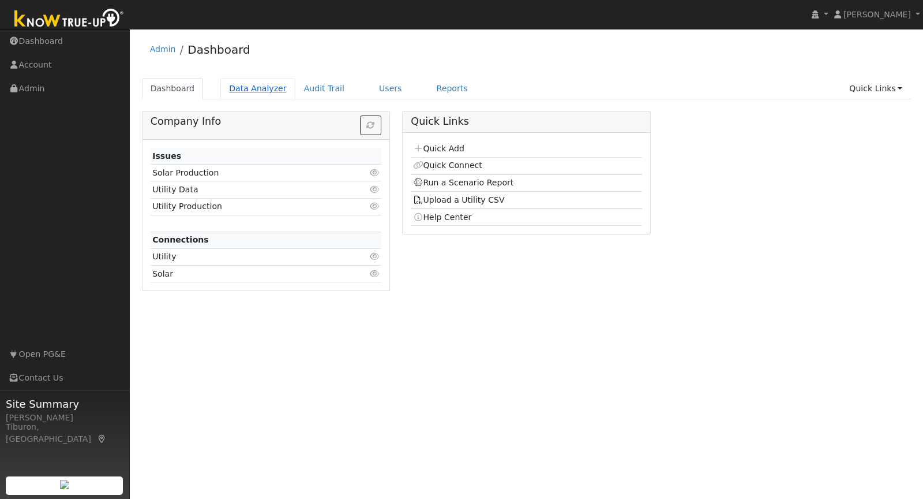
click at [255, 89] on link "Data Analyzer" at bounding box center [257, 88] width 75 height 21
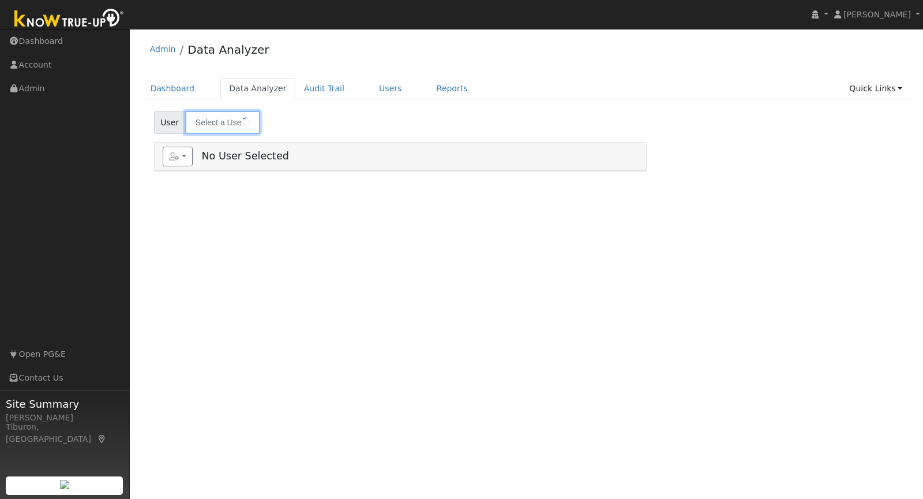
type input "[PERSON_NAME]"
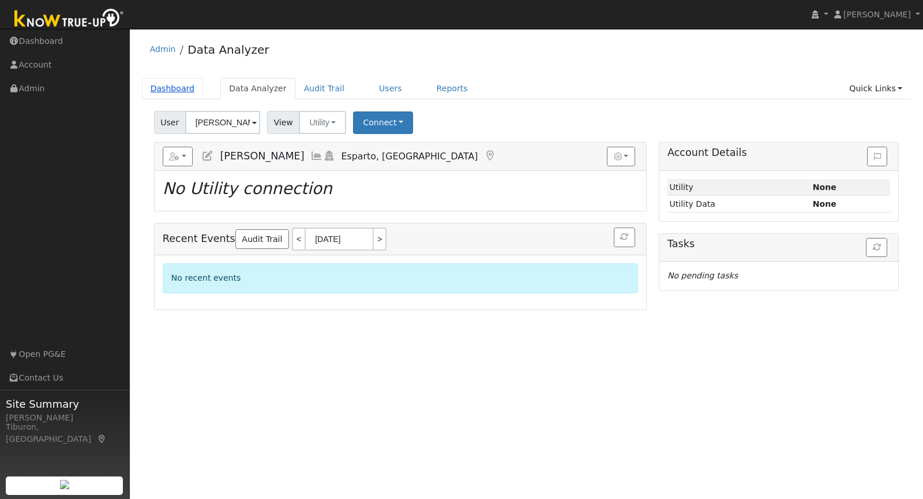
click at [173, 86] on link "Dashboard" at bounding box center [173, 88] width 62 height 21
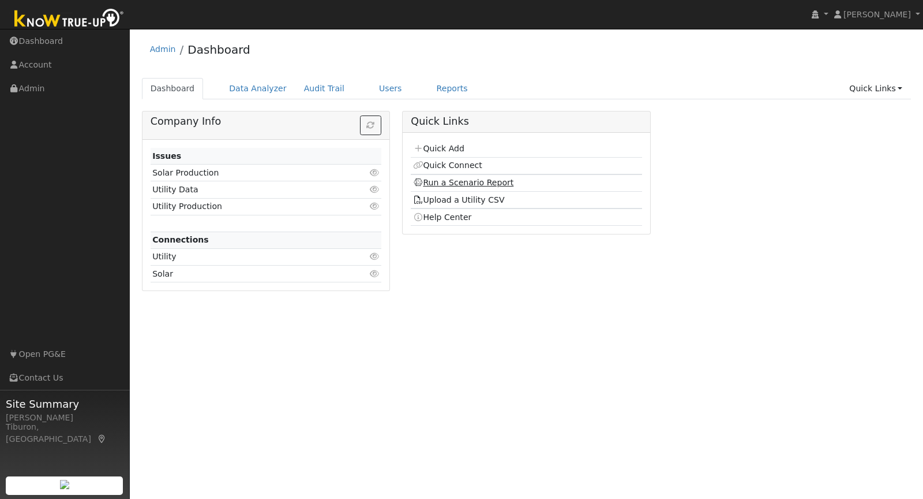
click at [446, 180] on link "Run a Scenario Report" at bounding box center [463, 182] width 101 height 9
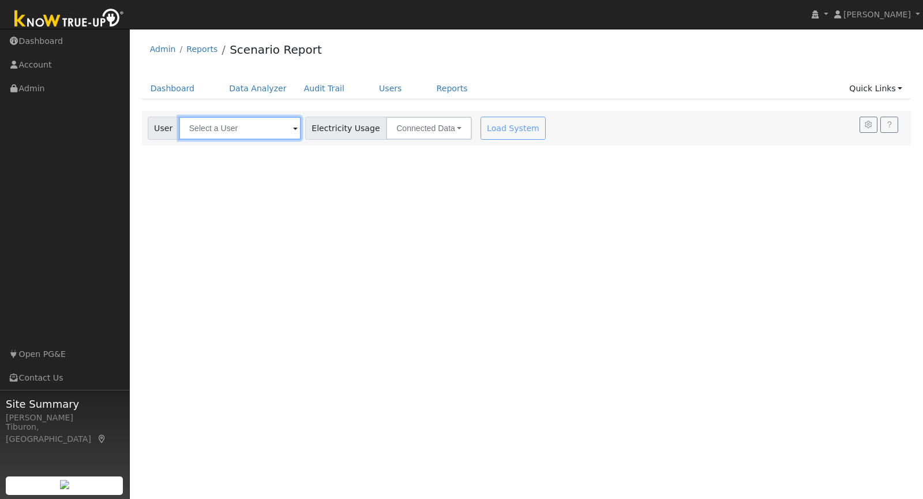
click at [217, 128] on input "text" at bounding box center [240, 128] width 122 height 23
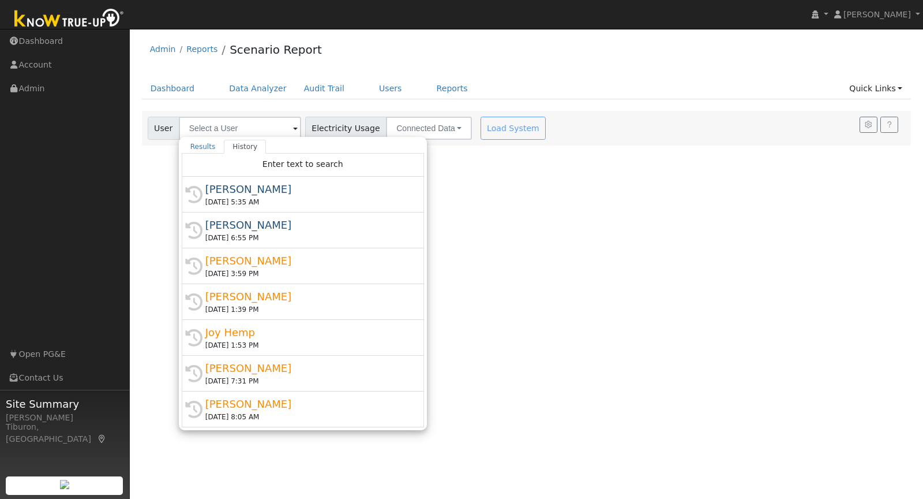
click at [261, 184] on div "[PERSON_NAME]" at bounding box center [307, 189] width 205 height 16
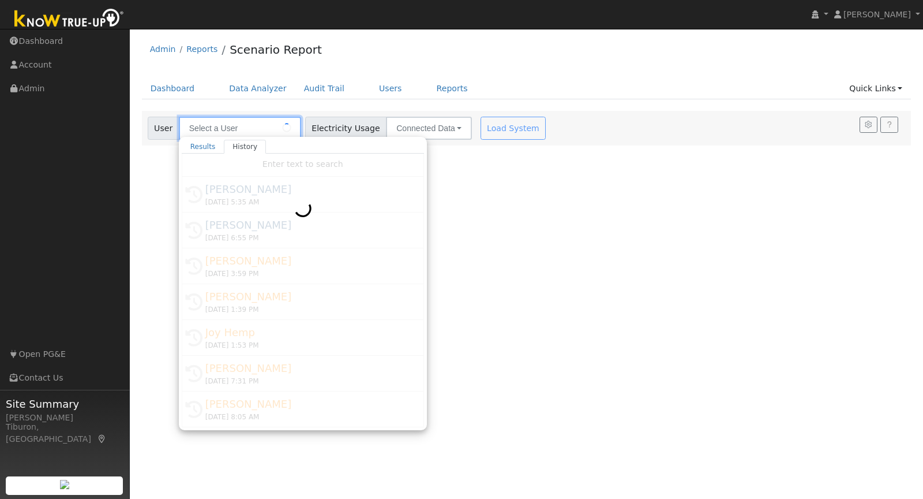
type input "[PERSON_NAME]"
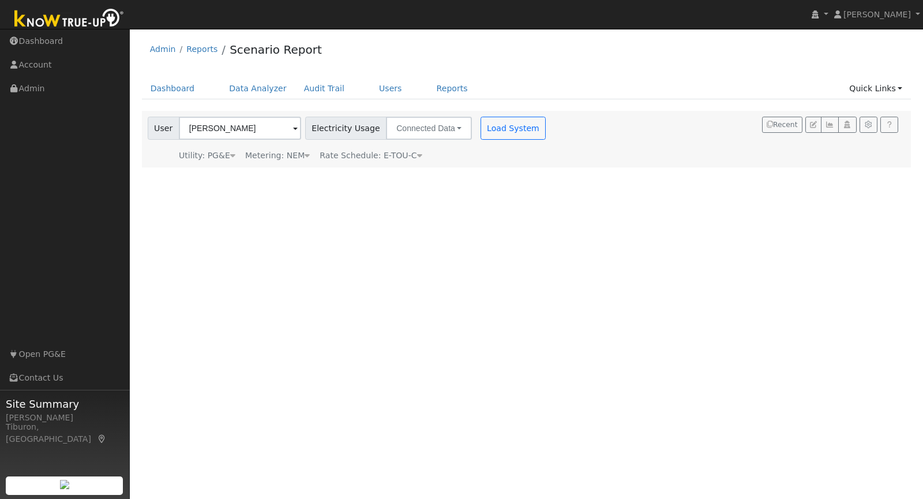
click at [290, 150] on div "Metering: NEM" at bounding box center [277, 155] width 65 height 12
click at [311, 174] on button "NEM" at bounding box center [334, 173] width 46 height 23
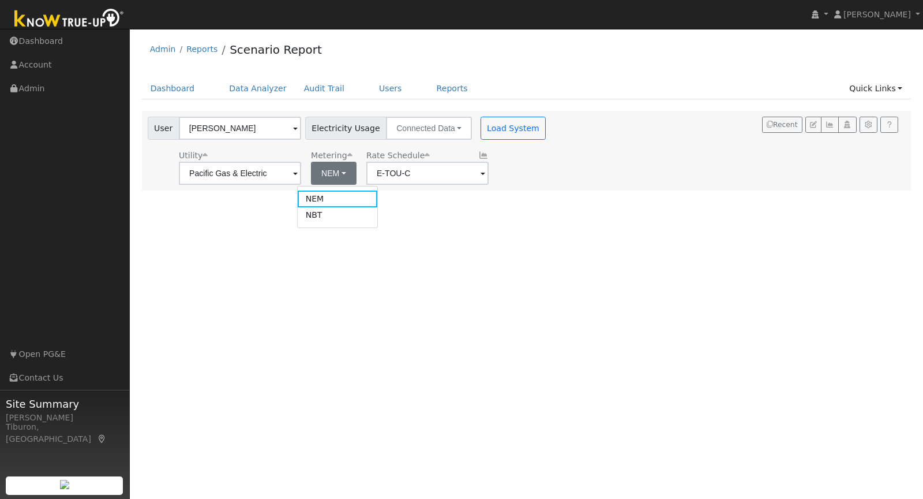
drag, startPoint x: 326, startPoint y: 215, endPoint x: 342, endPoint y: 211, distance: 17.1
click at [326, 215] on link "NBT" at bounding box center [338, 215] width 80 height 16
type input "E-ELEC"
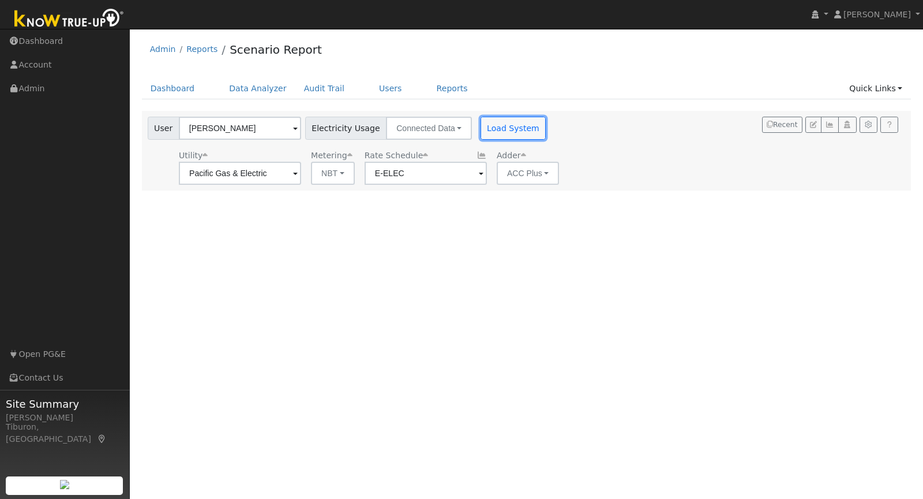
click at [492, 137] on button "Load System" at bounding box center [514, 128] width 66 height 23
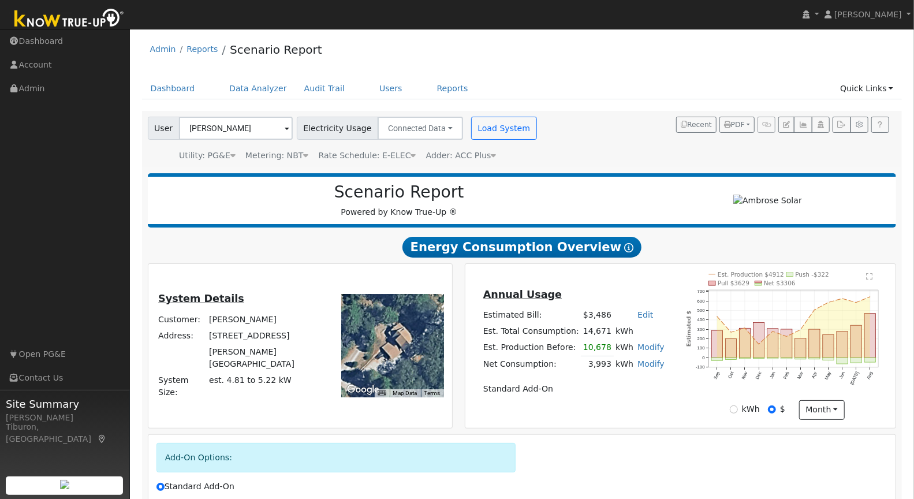
click at [647, 361] on link "Modify" at bounding box center [650, 363] width 27 height 9
click at [611, 382] on link "Add Consumption" at bounding box center [587, 381] width 140 height 16
type input "3993"
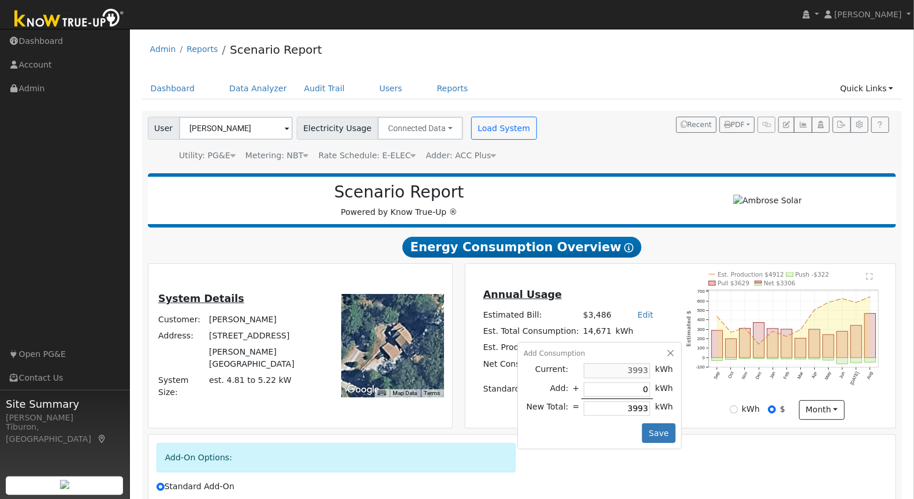
type input "6"
type input "3999"
type input "60"
type input "4053"
type input "600"
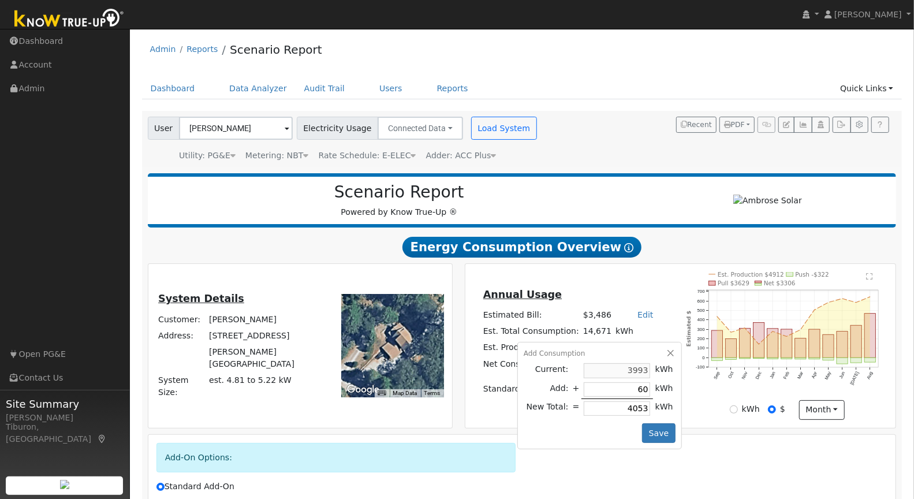
type input "4593"
type input "6007"
type input "10000"
type input "6007"
click at [655, 429] on button "Save" at bounding box center [658, 433] width 33 height 20
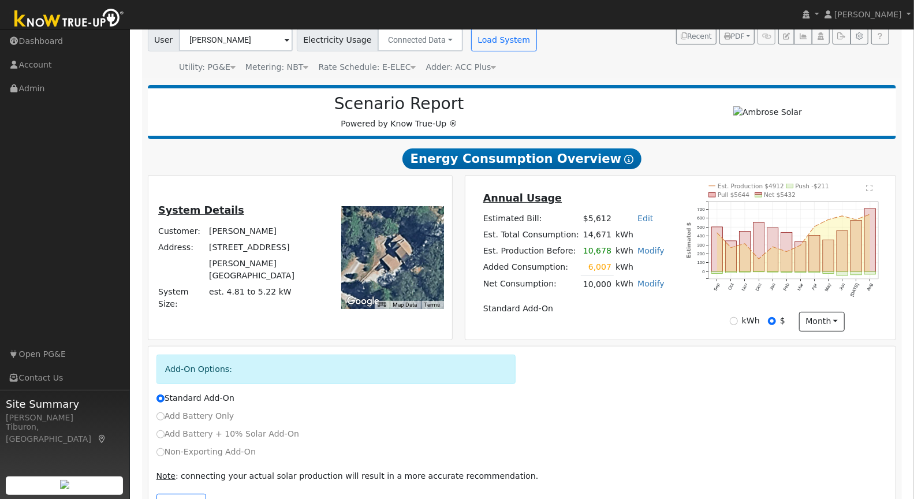
scroll to position [125, 0]
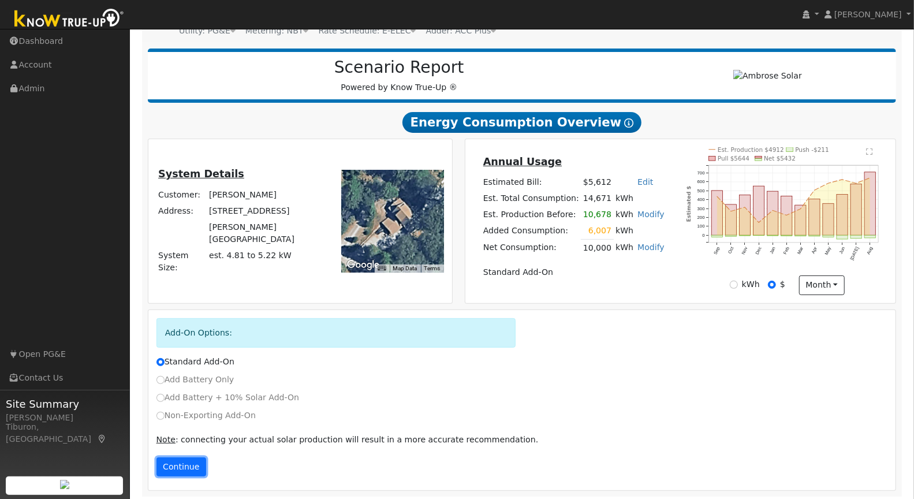
click at [171, 457] on button "Continue" at bounding box center [181, 467] width 50 height 20
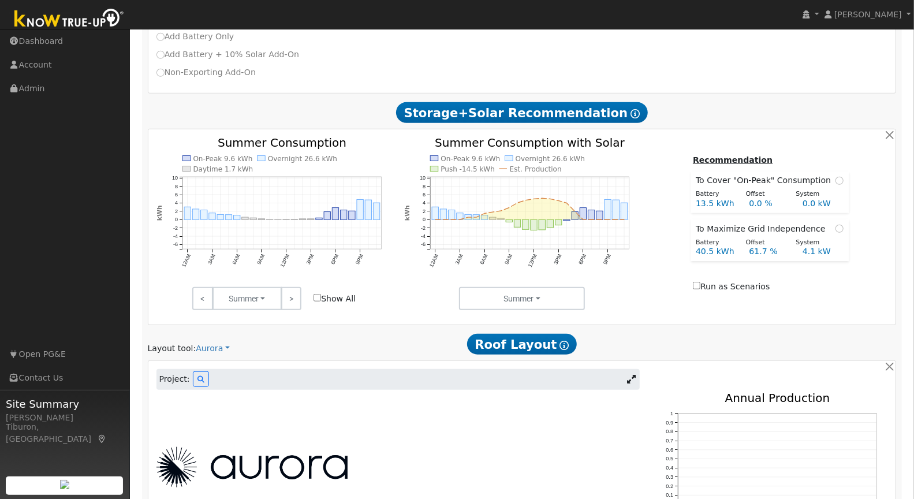
scroll to position [488, 0]
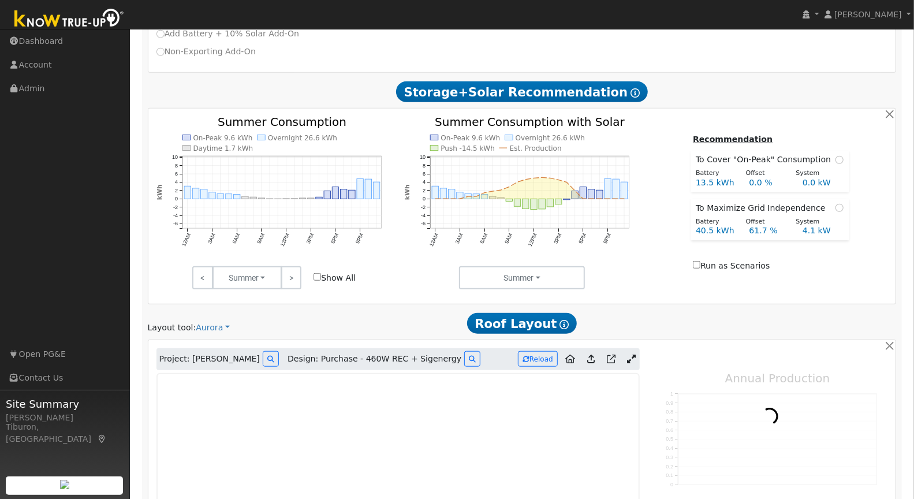
type input "8399"
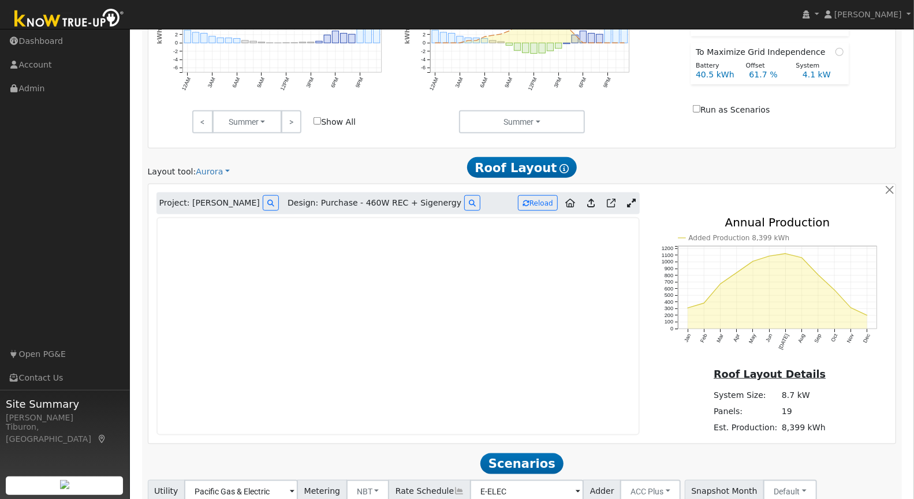
scroll to position [684, 0]
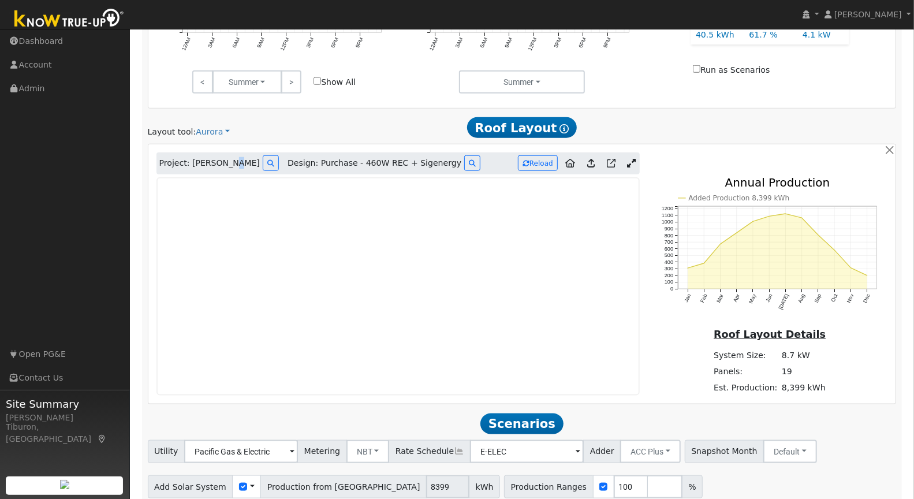
click at [224, 159] on span "Project: [PERSON_NAME]" at bounding box center [209, 163] width 100 height 12
click at [267, 160] on icon at bounding box center [270, 163] width 7 height 7
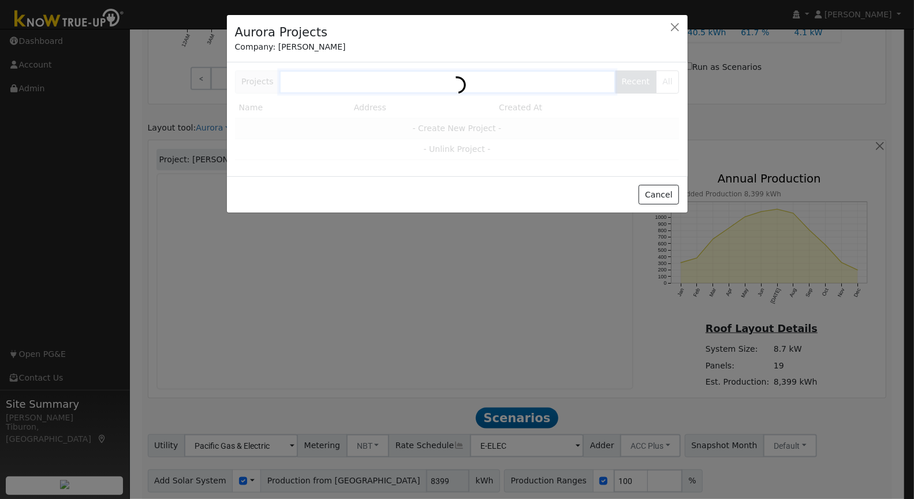
scroll to position [686, 0]
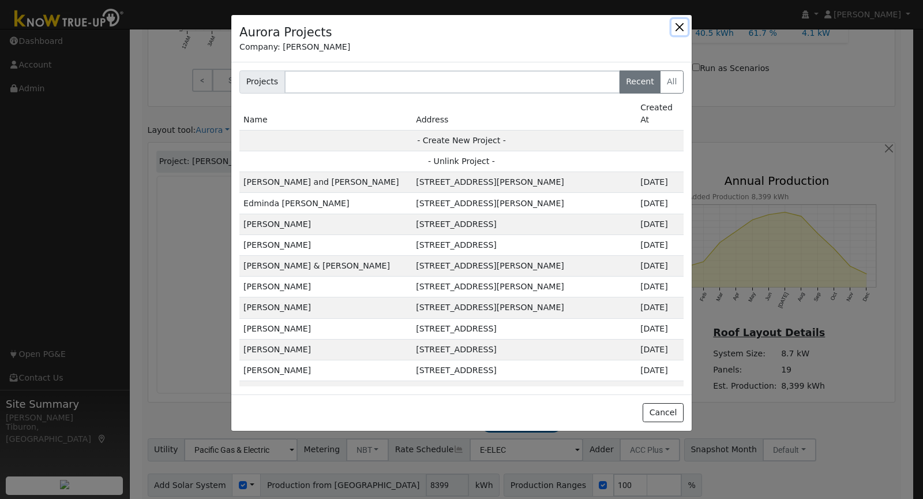
click at [681, 31] on button "button" at bounding box center [680, 27] width 16 height 16
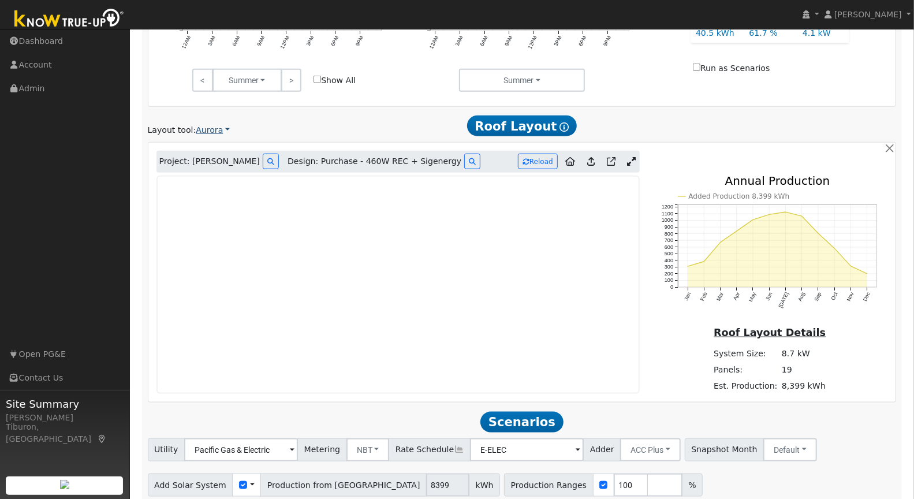
click at [213, 125] on link "Aurora" at bounding box center [213, 130] width 34 height 12
click at [219, 141] on link "Google Solar" at bounding box center [235, 148] width 80 height 16
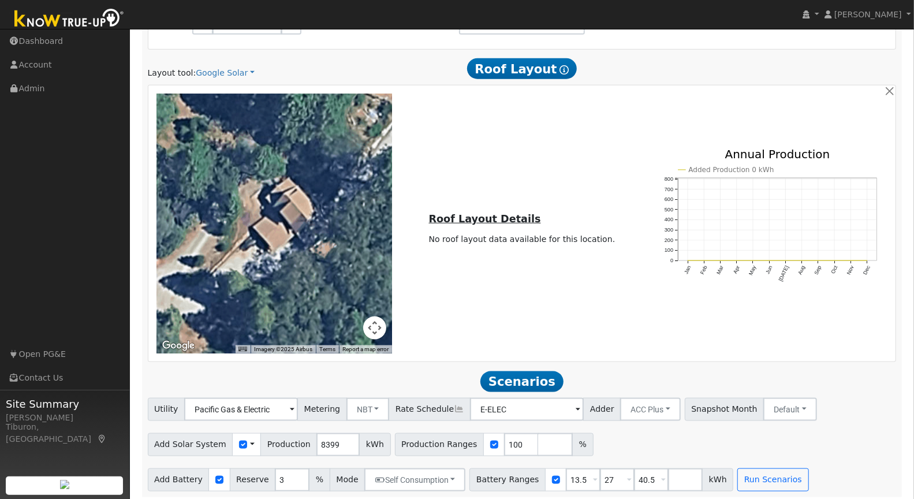
scroll to position [743, 0]
drag, startPoint x: 573, startPoint y: 476, endPoint x: 538, endPoint y: 471, distance: 35.0
click at [538, 471] on div "Battery Ranges 13.5 Overrides Reserve % Mode None None Self Consumption Peak Sa…" at bounding box center [601, 479] width 264 height 23
type input "24"
drag, startPoint x: 602, startPoint y: 474, endPoint x: 573, endPoint y: 476, distance: 28.9
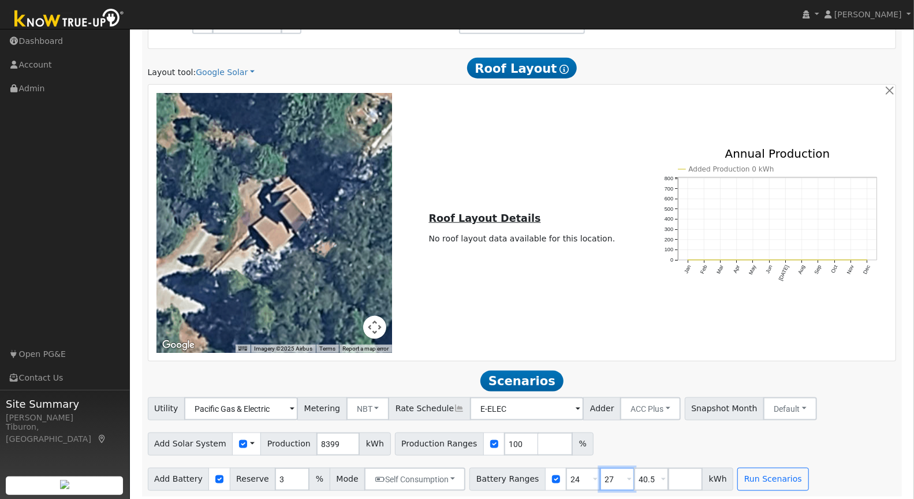
click at [573, 476] on div "Battery Ranges 24 Overrides Reserve % Mode None None Self Consumption Peak Savi…" at bounding box center [601, 479] width 264 height 23
type input "0"
type input "24"
drag, startPoint x: 624, startPoint y: 473, endPoint x: 604, endPoint y: 472, distance: 20.2
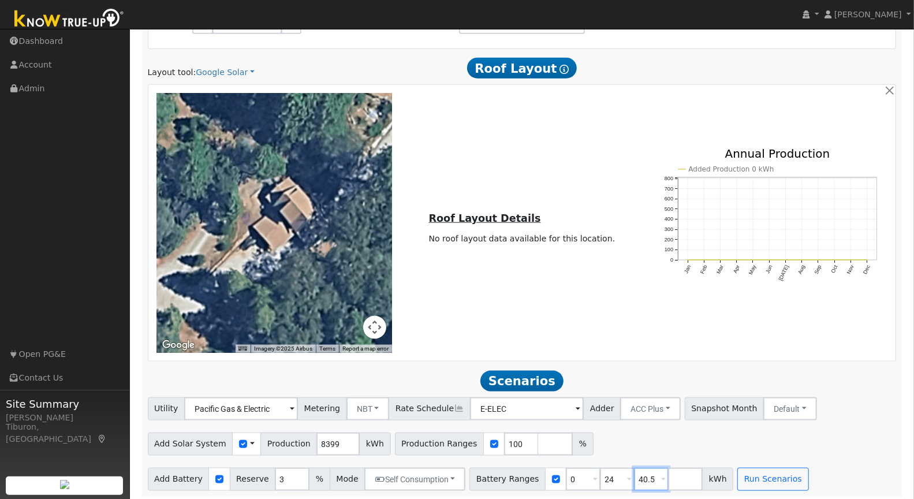
click at [604, 472] on div "Battery Ranges 0 Overrides Reserve % Mode None None Self Consumption Peak Savin…" at bounding box center [601, 479] width 264 height 23
click at [745, 474] on button "Run Scenarios" at bounding box center [738, 479] width 71 height 23
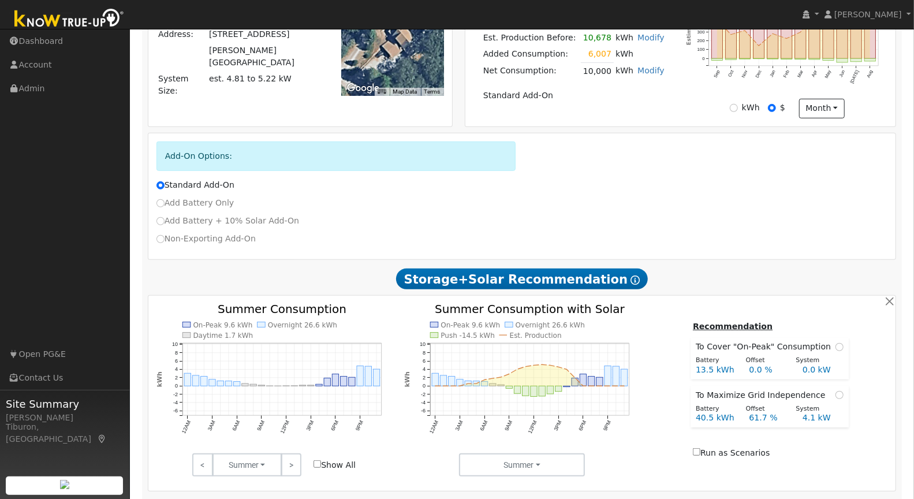
scroll to position [595, 0]
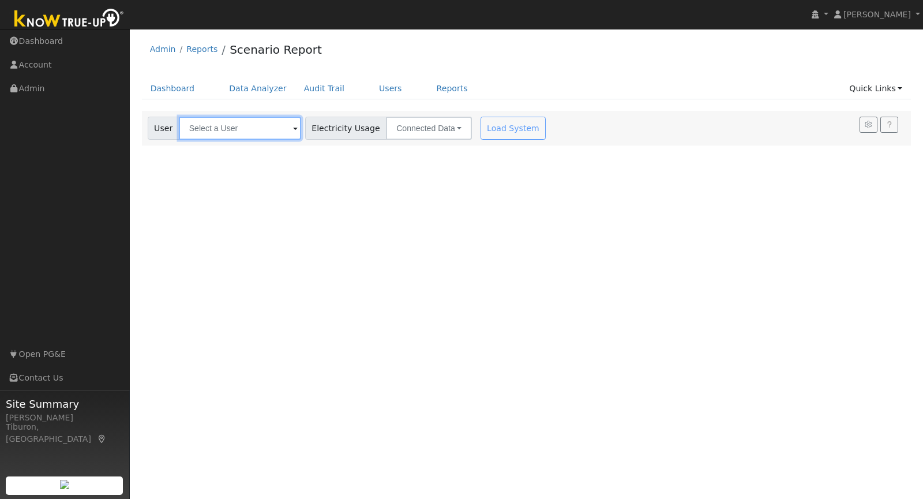
click at [211, 124] on input "text" at bounding box center [240, 128] width 122 height 23
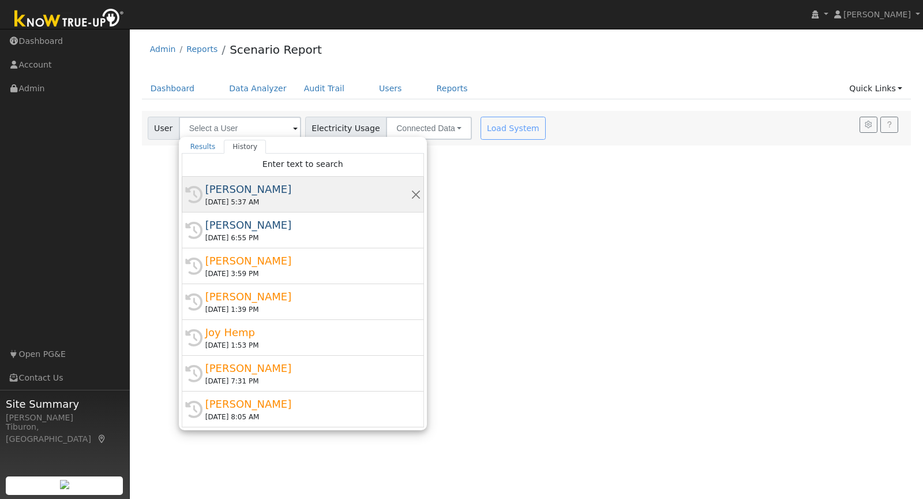
click at [227, 195] on div "[PERSON_NAME]" at bounding box center [307, 189] width 205 height 16
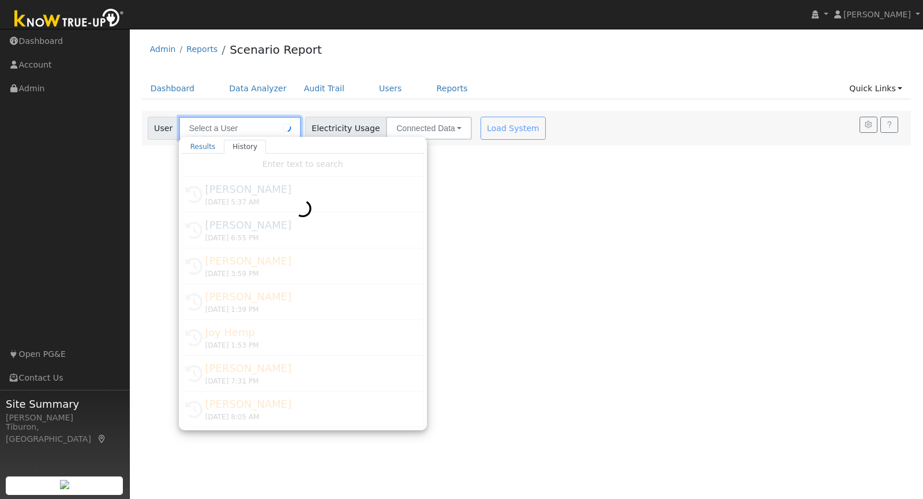
type input "[PERSON_NAME]"
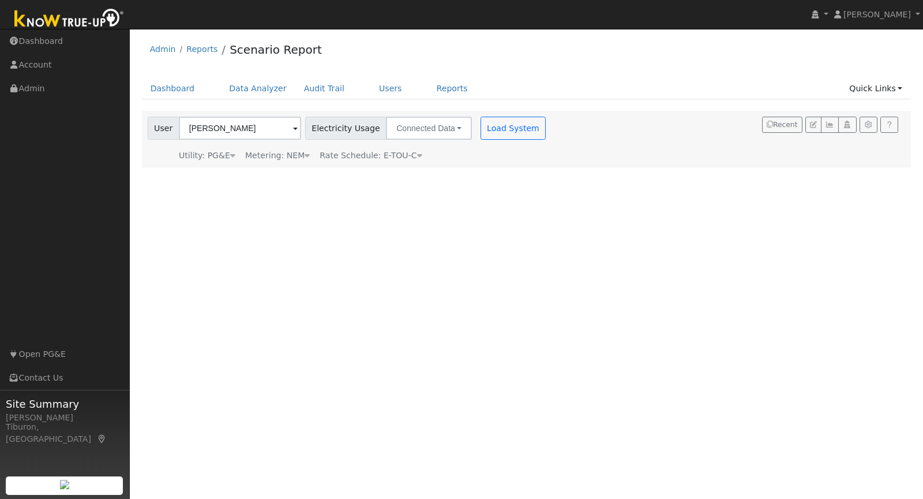
click at [300, 151] on div "Metering: NEM" at bounding box center [277, 155] width 65 height 12
click at [311, 174] on button "NEM" at bounding box center [334, 173] width 46 height 23
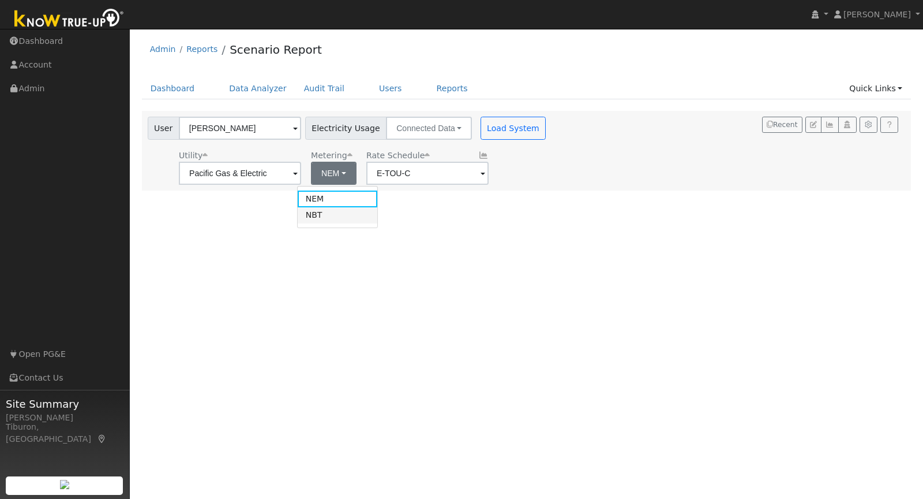
click at [339, 212] on link "NBT" at bounding box center [338, 215] width 80 height 16
type input "E-ELEC"
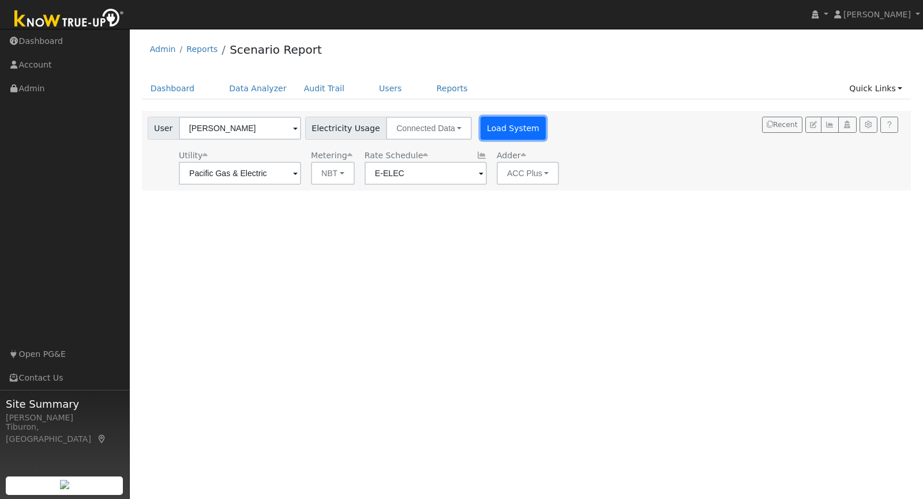
click at [497, 134] on button "Load System" at bounding box center [514, 128] width 66 height 23
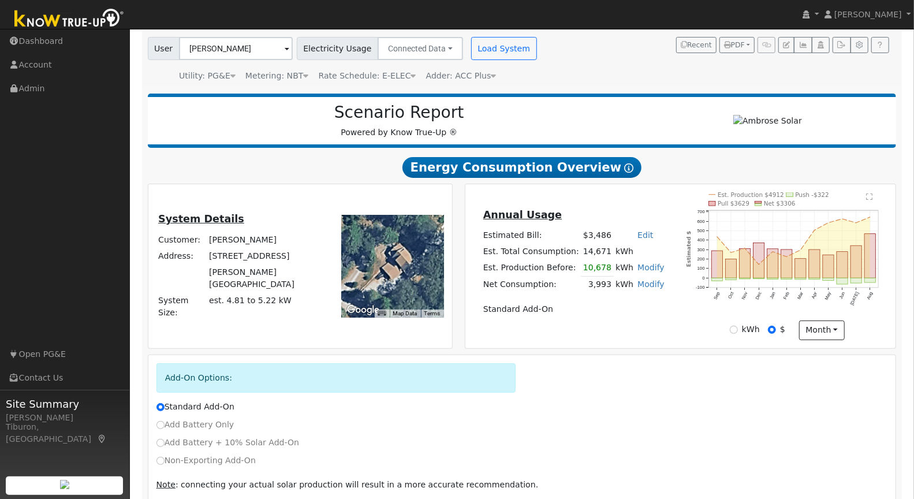
scroll to position [125, 0]
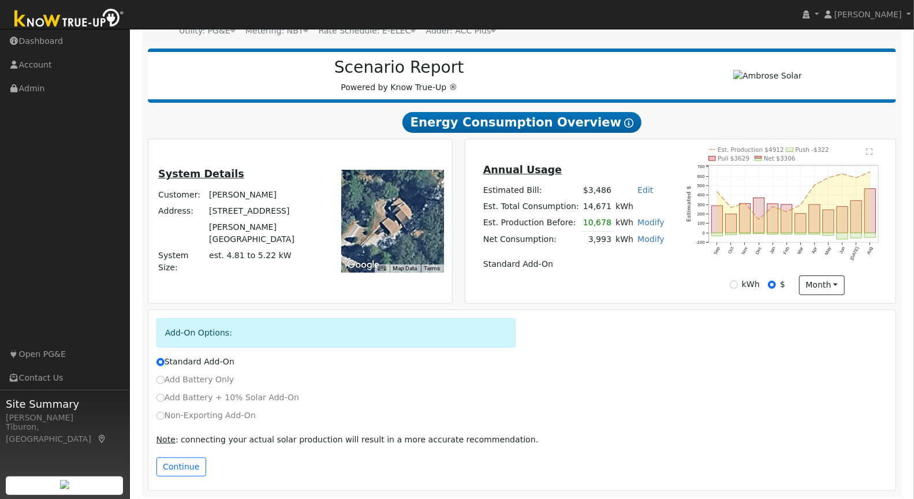
click at [646, 237] on link "Modify" at bounding box center [650, 238] width 27 height 9
click at [579, 260] on link "Add Consumption" at bounding box center [587, 257] width 140 height 16
type input "3993"
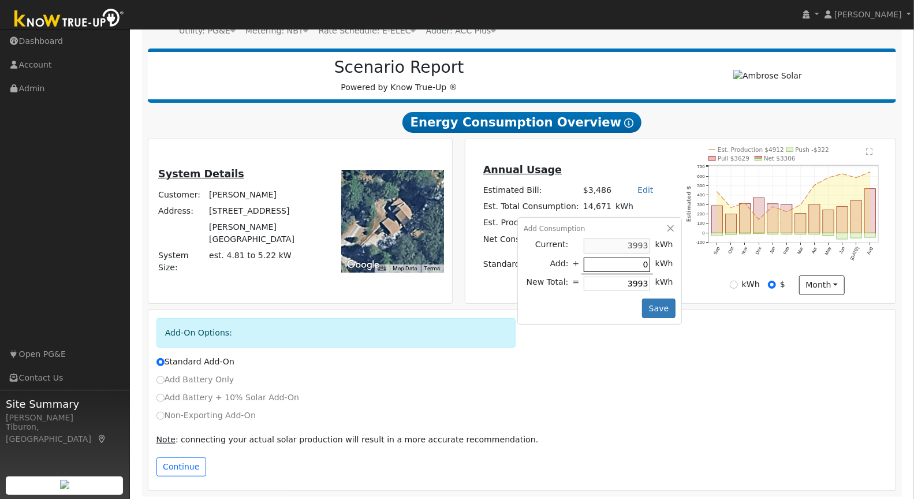
type input "6"
type input "3999"
type input "60"
type input "4053"
type input "600"
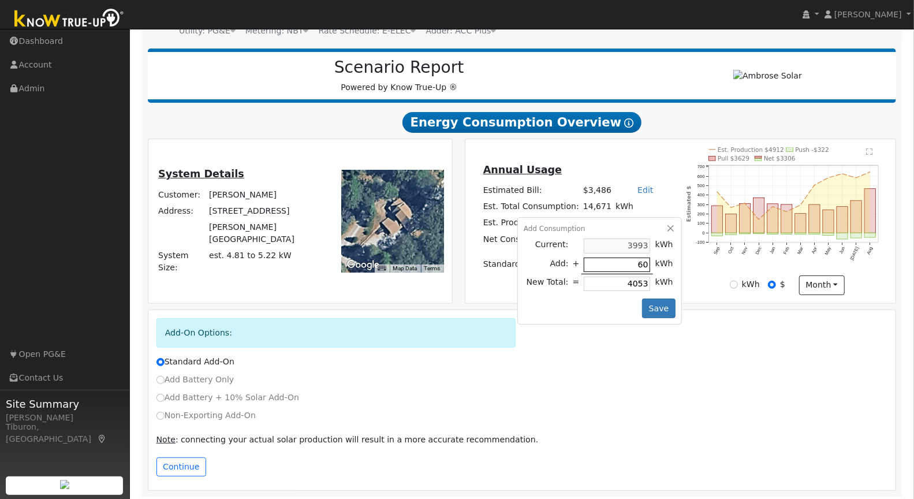
type input "4593"
type input "6007"
type input "10000"
type input "6007"
click at [655, 306] on button "Save" at bounding box center [658, 308] width 33 height 20
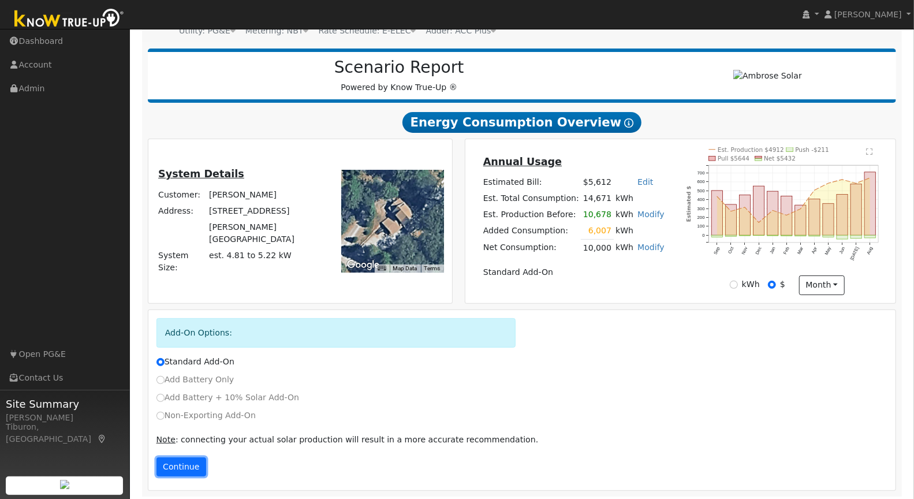
click at [179, 462] on button "Continue" at bounding box center [181, 467] width 50 height 20
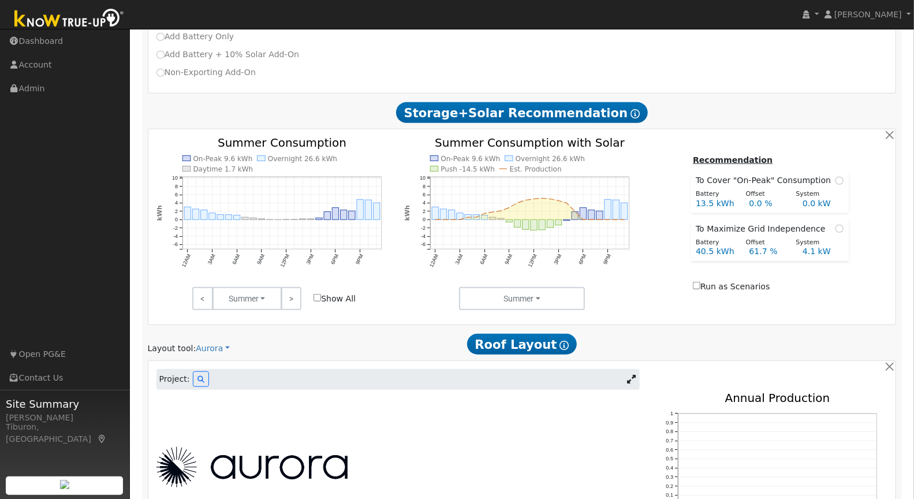
scroll to position [488, 0]
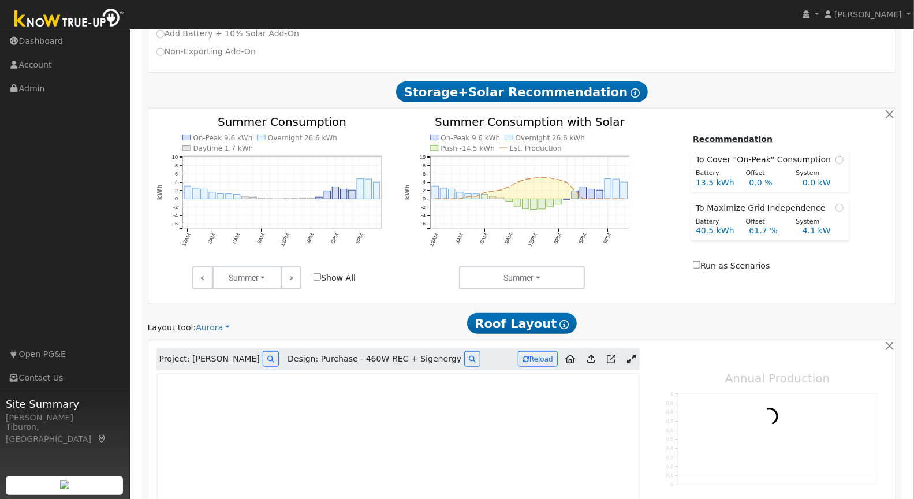
type input "8399"
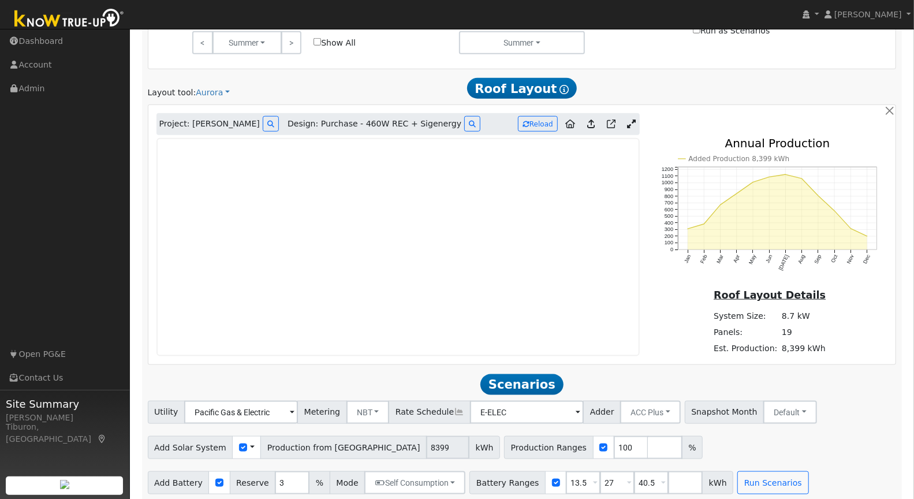
scroll to position [727, 0]
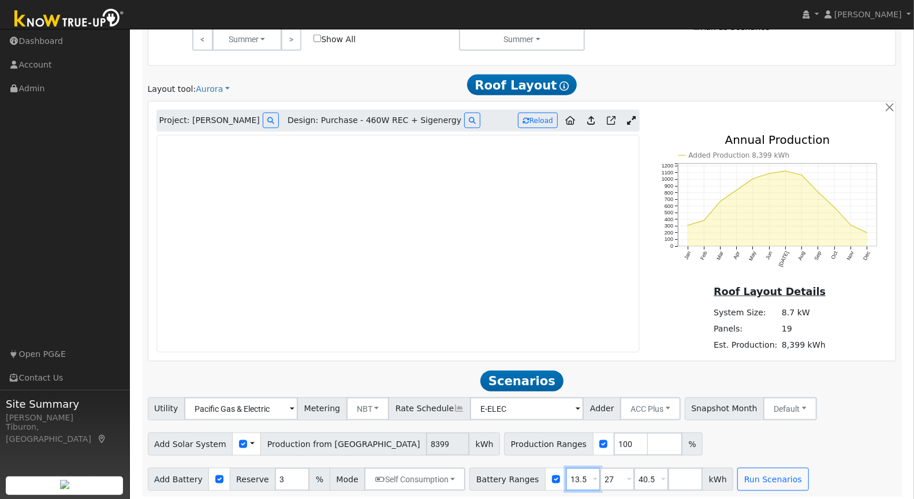
click at [571, 476] on input "13.5" at bounding box center [583, 479] width 35 height 23
click at [668, 472] on input "number" at bounding box center [685, 479] width 35 height 23
type input "24"
type input "27"
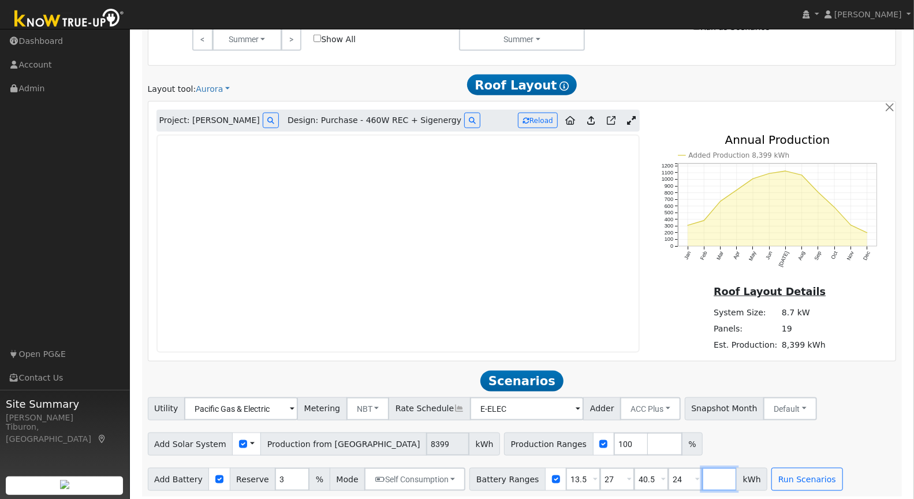
type input "40.5"
click at [702, 471] on input "number" at bounding box center [719, 479] width 35 height 23
type input "0"
type input "13.5"
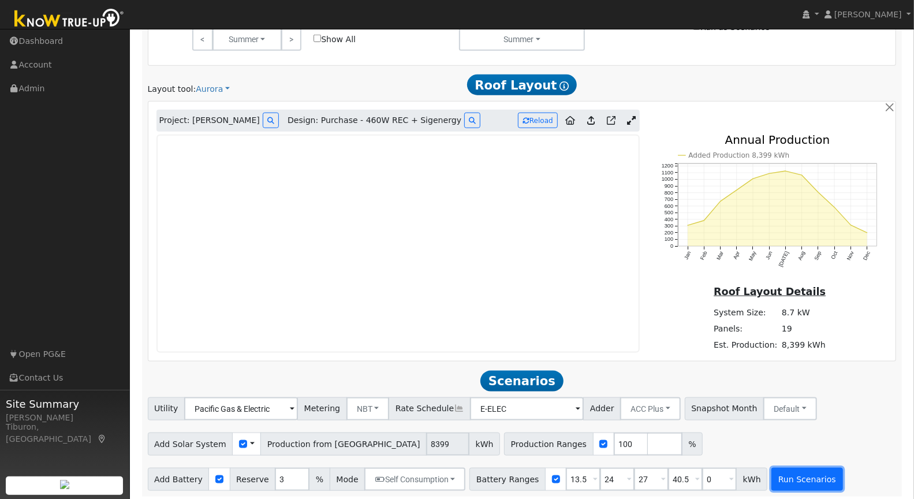
type input "24"
type input "27"
type input "40.5"
click at [790, 471] on button "Run Scenarios" at bounding box center [806, 479] width 71 height 23
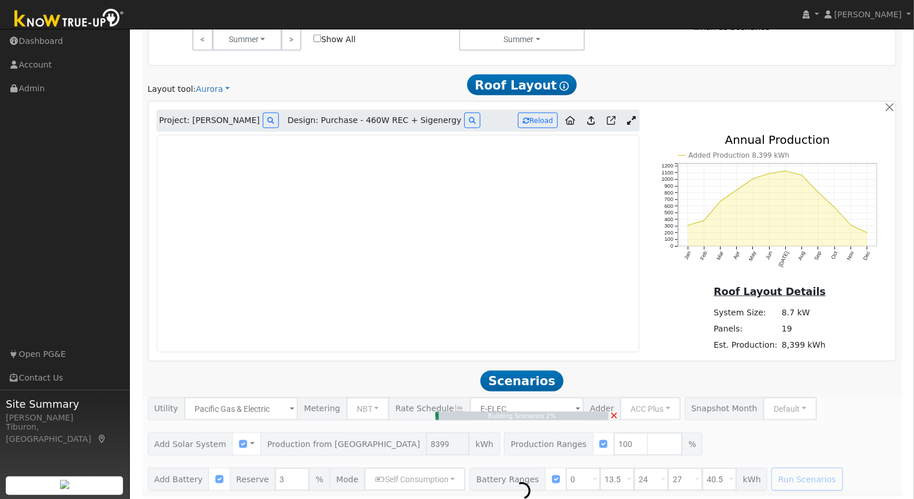
type input "5.6"
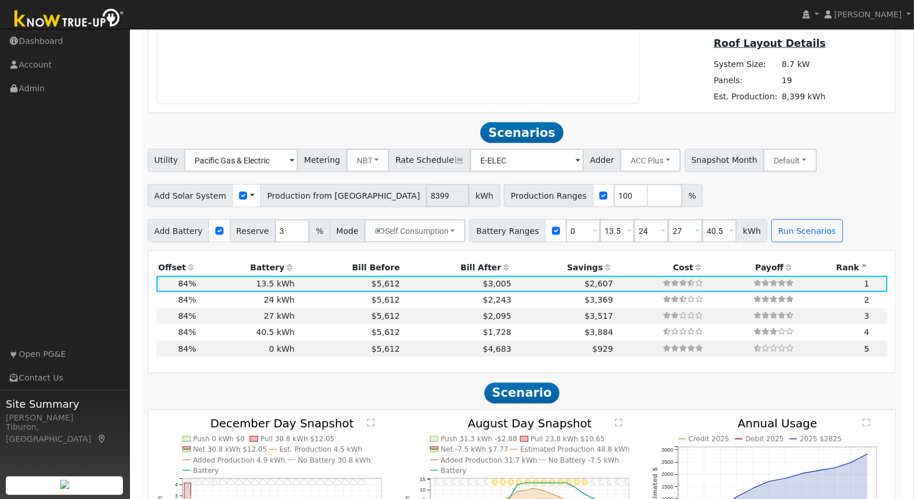
scroll to position [1058, 0]
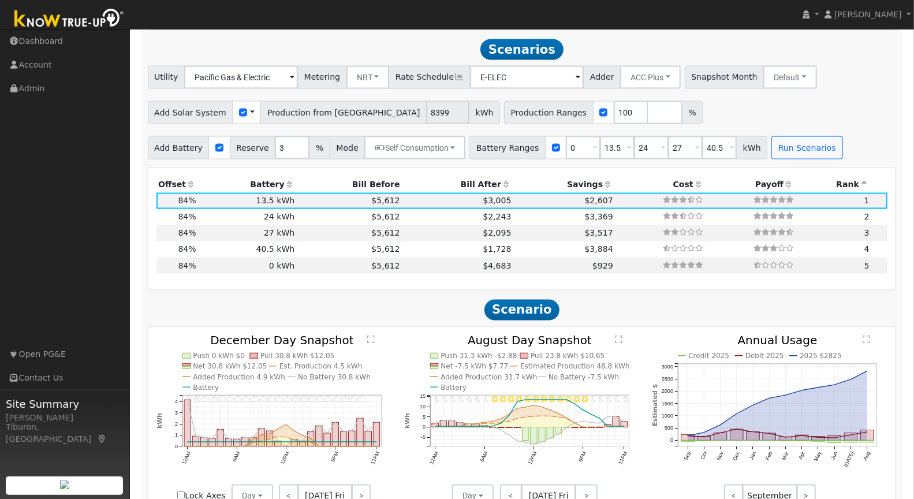
click at [473, 182] on th "Bill After" at bounding box center [457, 184] width 111 height 16
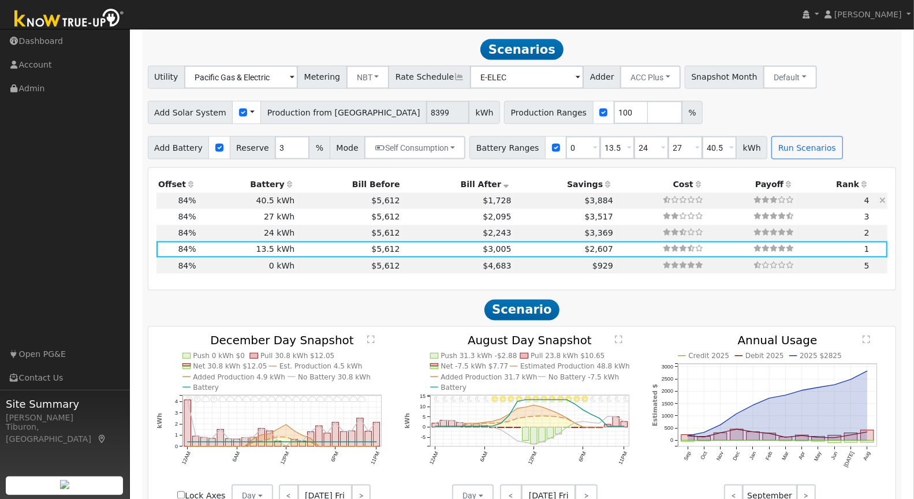
click at [881, 196] on icon at bounding box center [882, 200] width 6 height 8
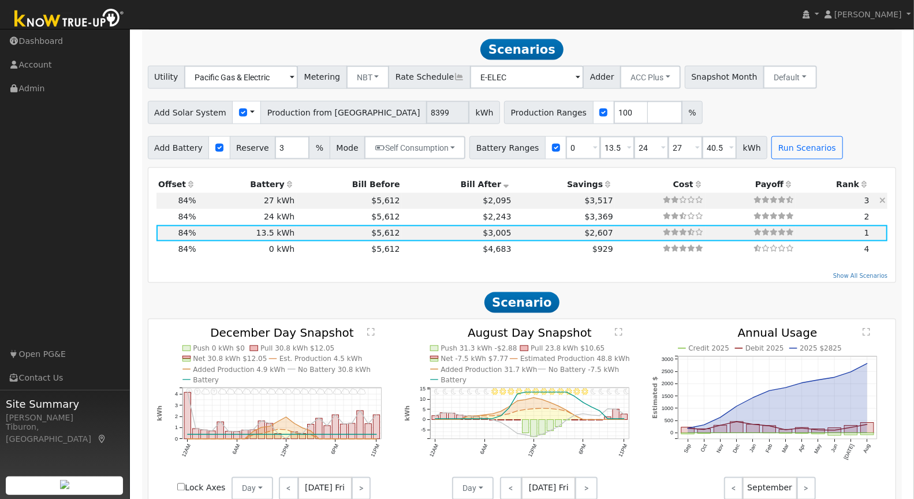
click at [883, 197] on icon at bounding box center [882, 200] width 6 height 8
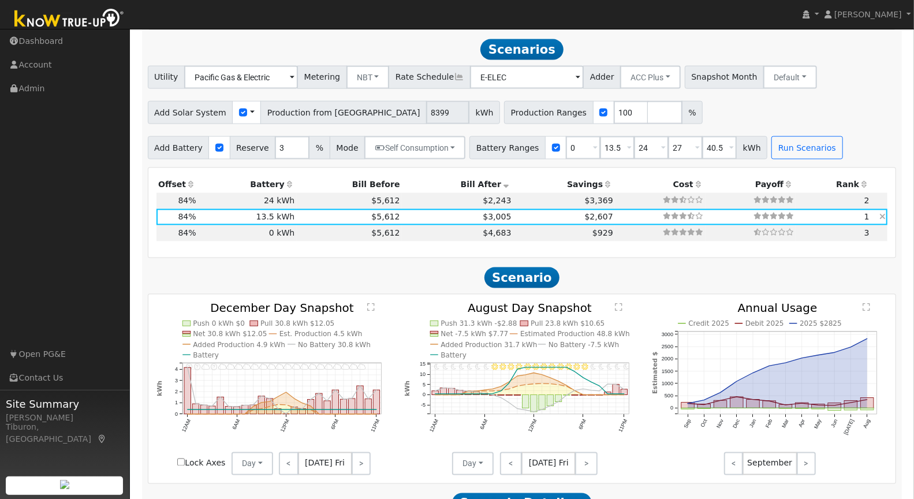
click at [883, 212] on icon at bounding box center [882, 216] width 6 height 8
type input "$28,800"
type input "$14,519"
